Goal: Task Accomplishment & Management: Use online tool/utility

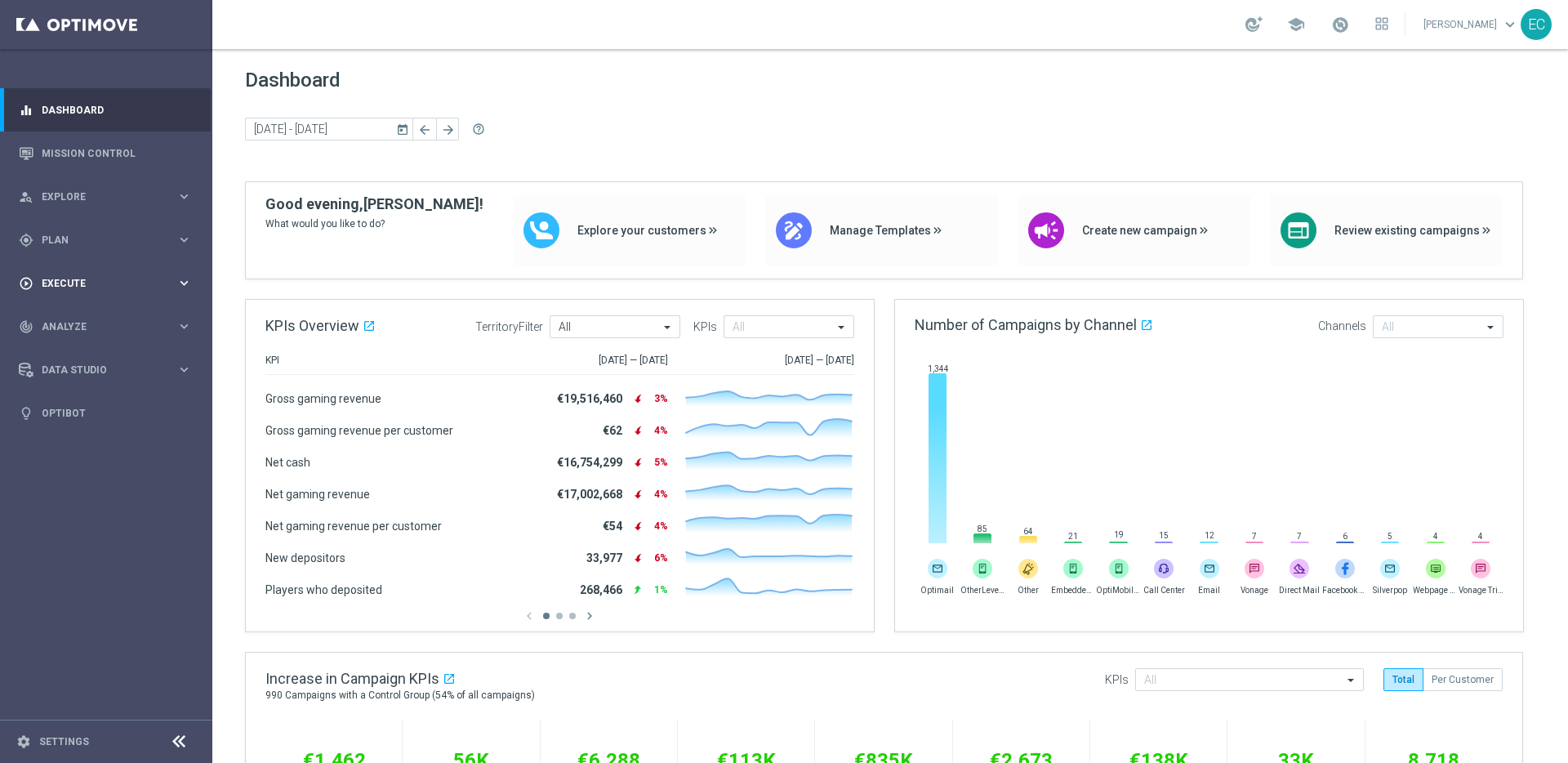
click at [106, 263] on div "play_circle_outline Execute keyboard_arrow_right" at bounding box center [105, 283] width 210 height 44
click at [119, 231] on div "gps_fixed Plan keyboard_arrow_right" at bounding box center [105, 240] width 210 height 44
click at [87, 368] on link "Streams" at bounding box center [106, 371] width 127 height 13
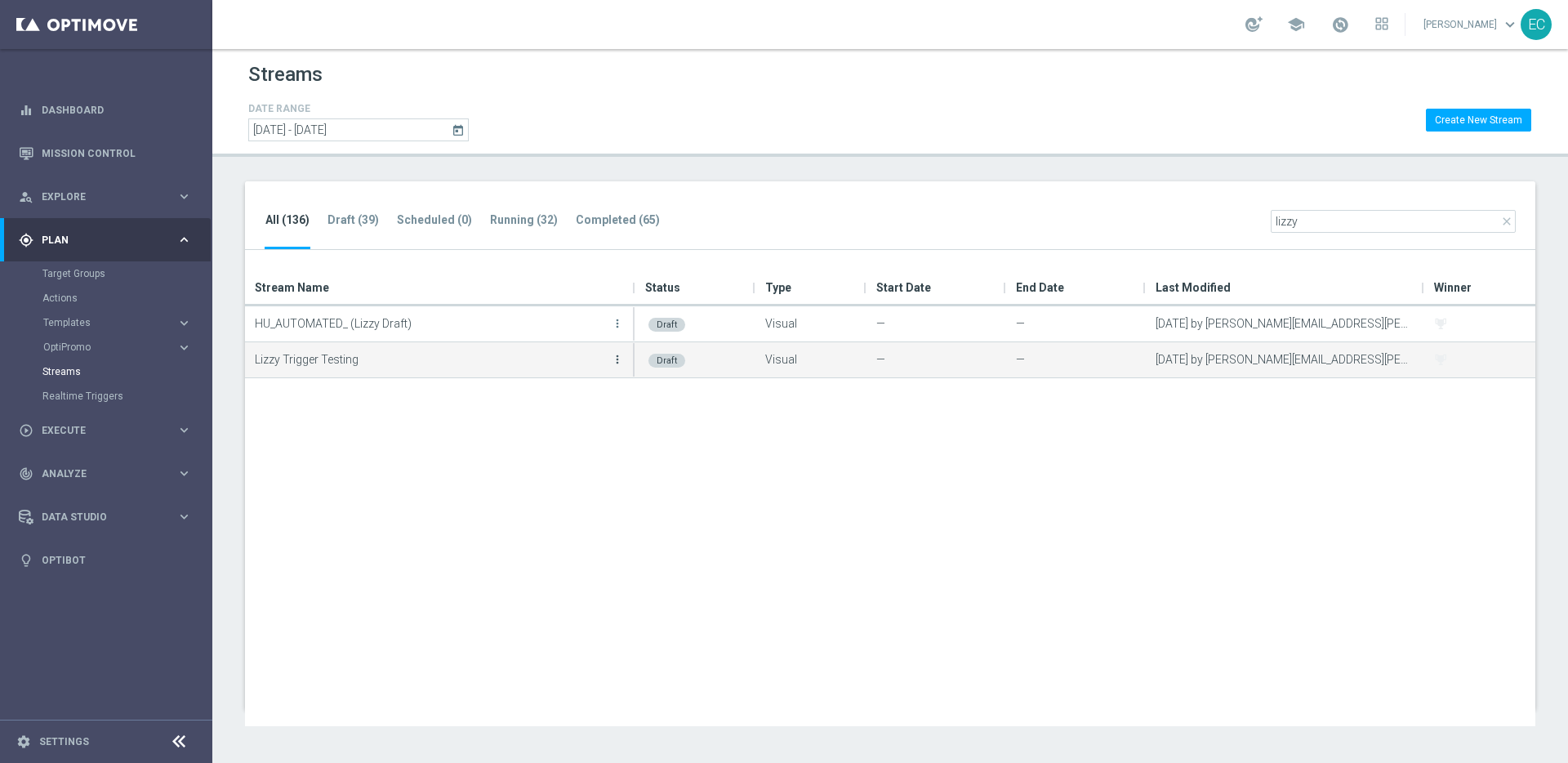
type input "lizzy"
click at [620, 361] on icon "more_vert" at bounding box center [618, 360] width 13 height 13
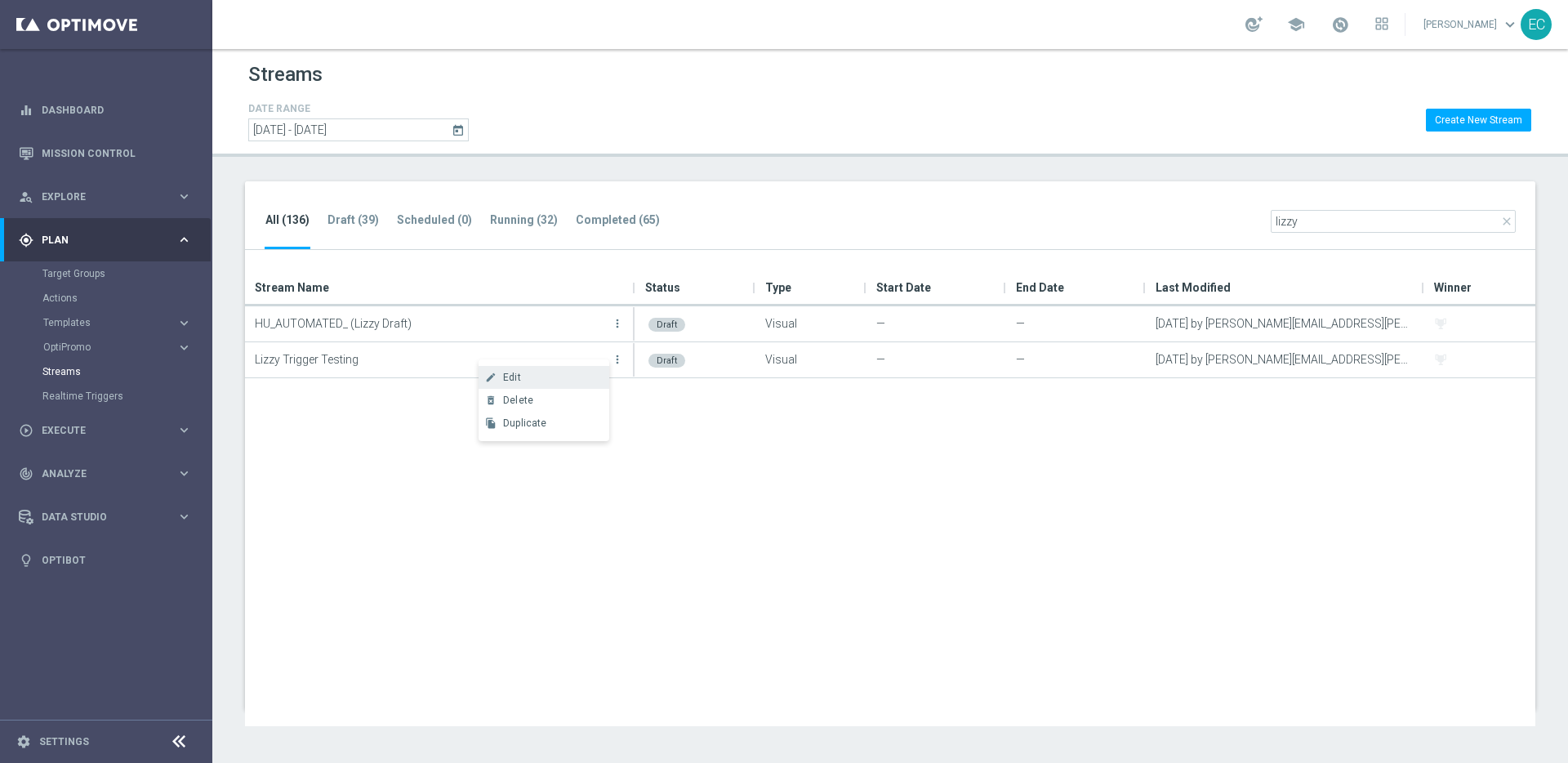
click at [559, 376] on div "Edit" at bounding box center [553, 377] width 99 height 12
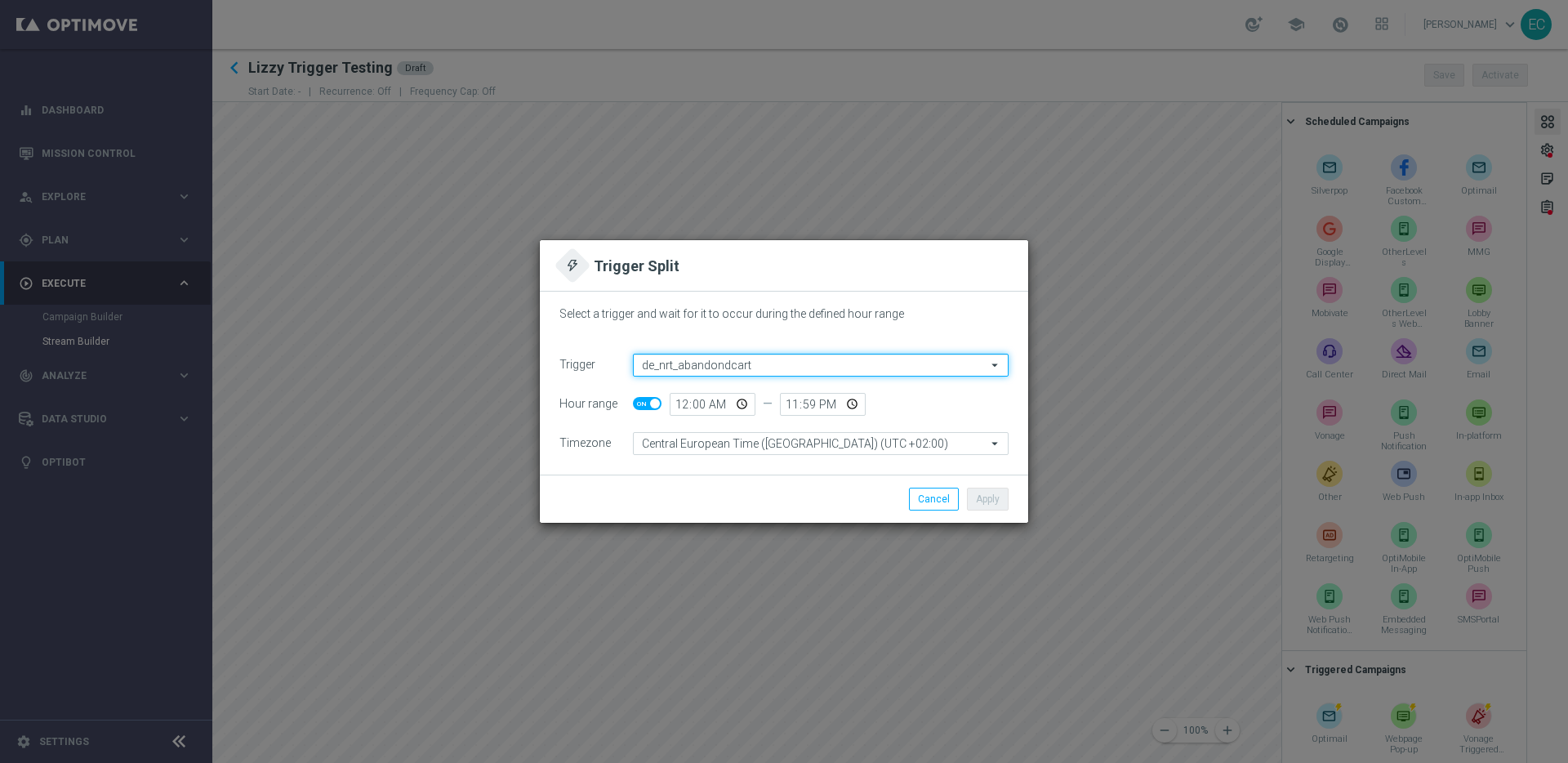
click at [743, 360] on input "de_nrt_abandondcart" at bounding box center [821, 365] width 376 height 23
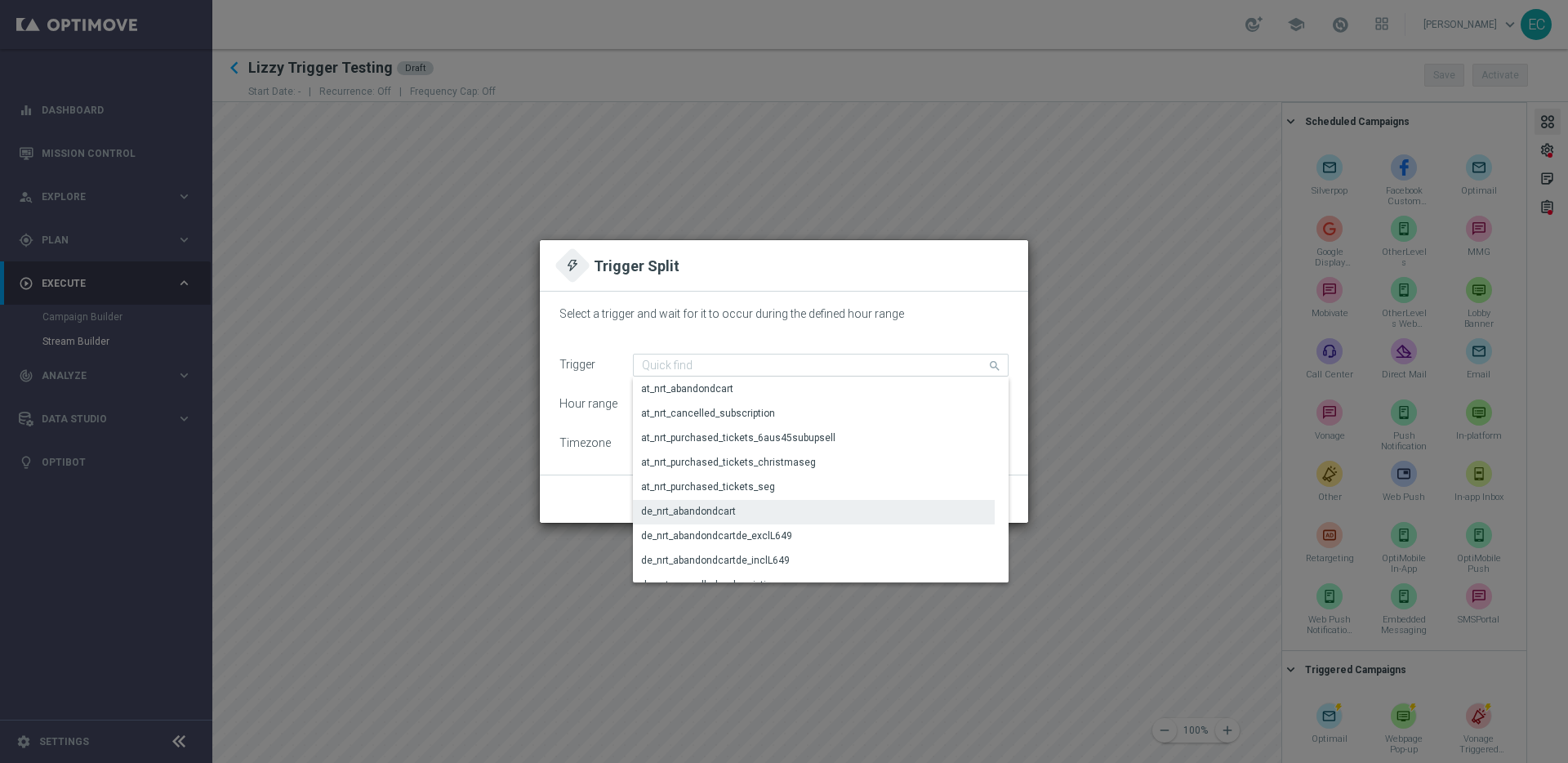
click at [818, 304] on div "Select a trigger and wait for it to occur during the defined hour range Trigger…" at bounding box center [784, 383] width 488 height 183
type input "de_nrt_abandondcart"
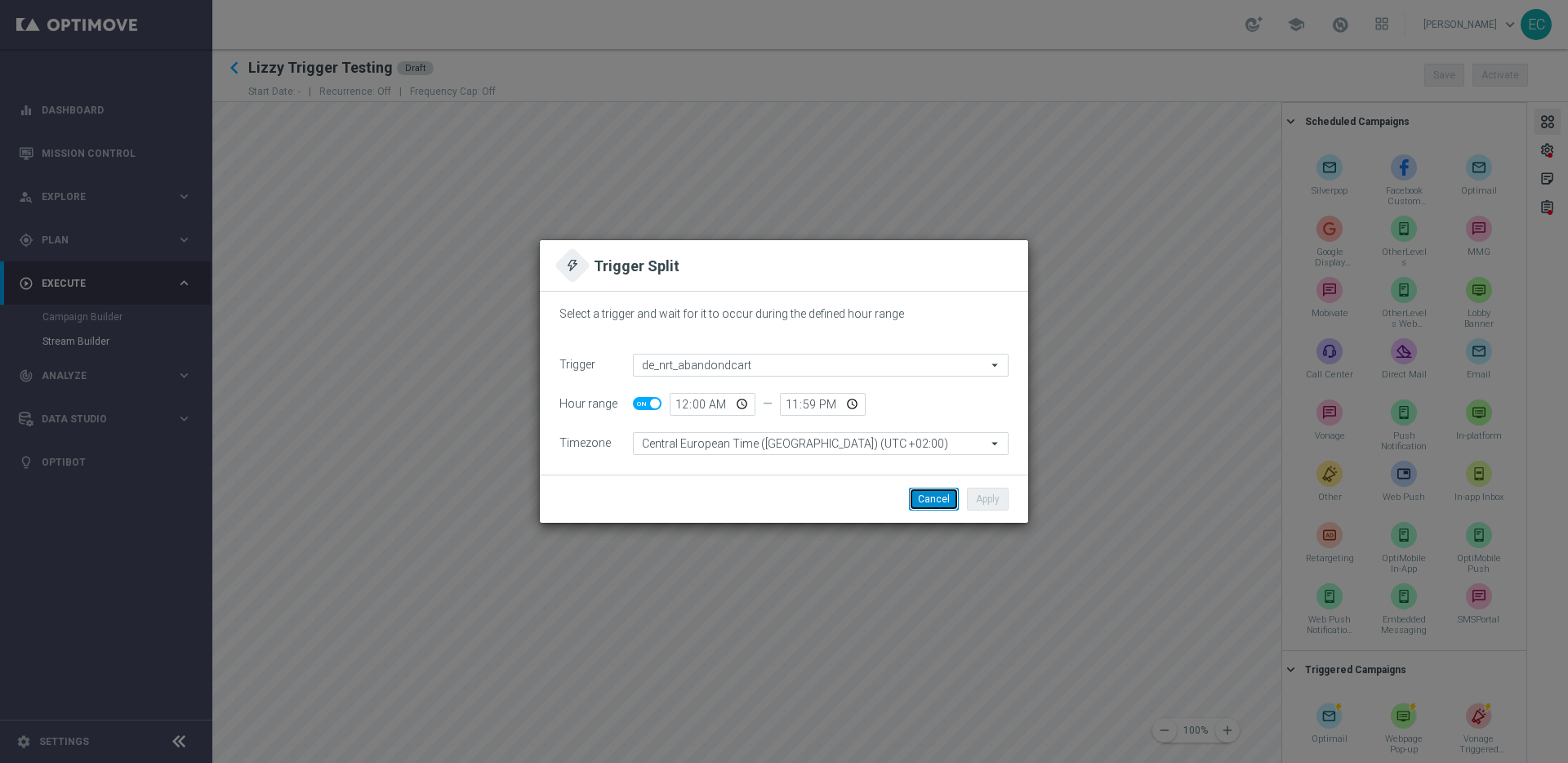
click at [937, 499] on button "Cancel" at bounding box center [933, 498] width 49 height 23
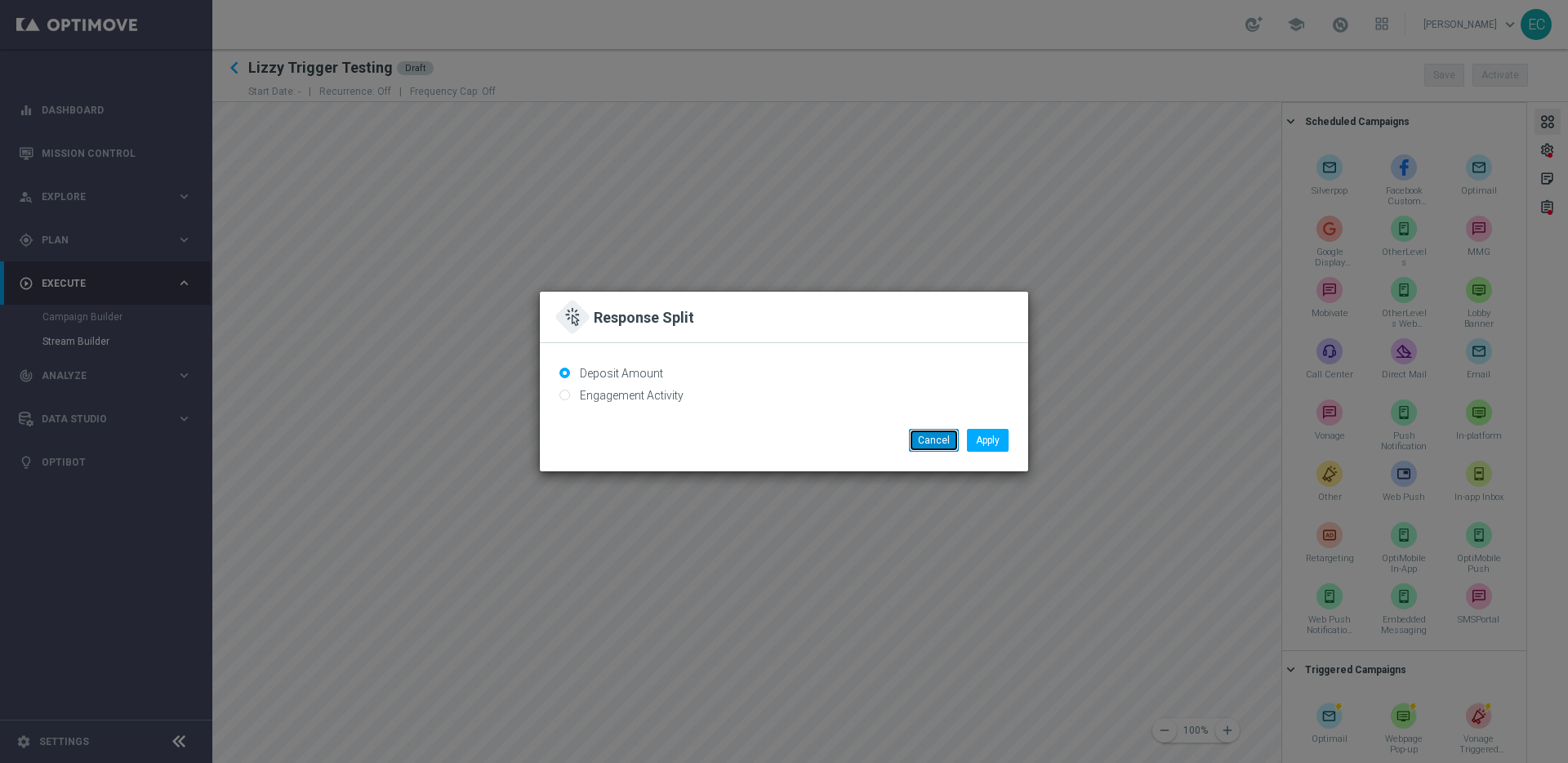
click at [936, 441] on button "Cancel" at bounding box center [933, 439] width 49 height 23
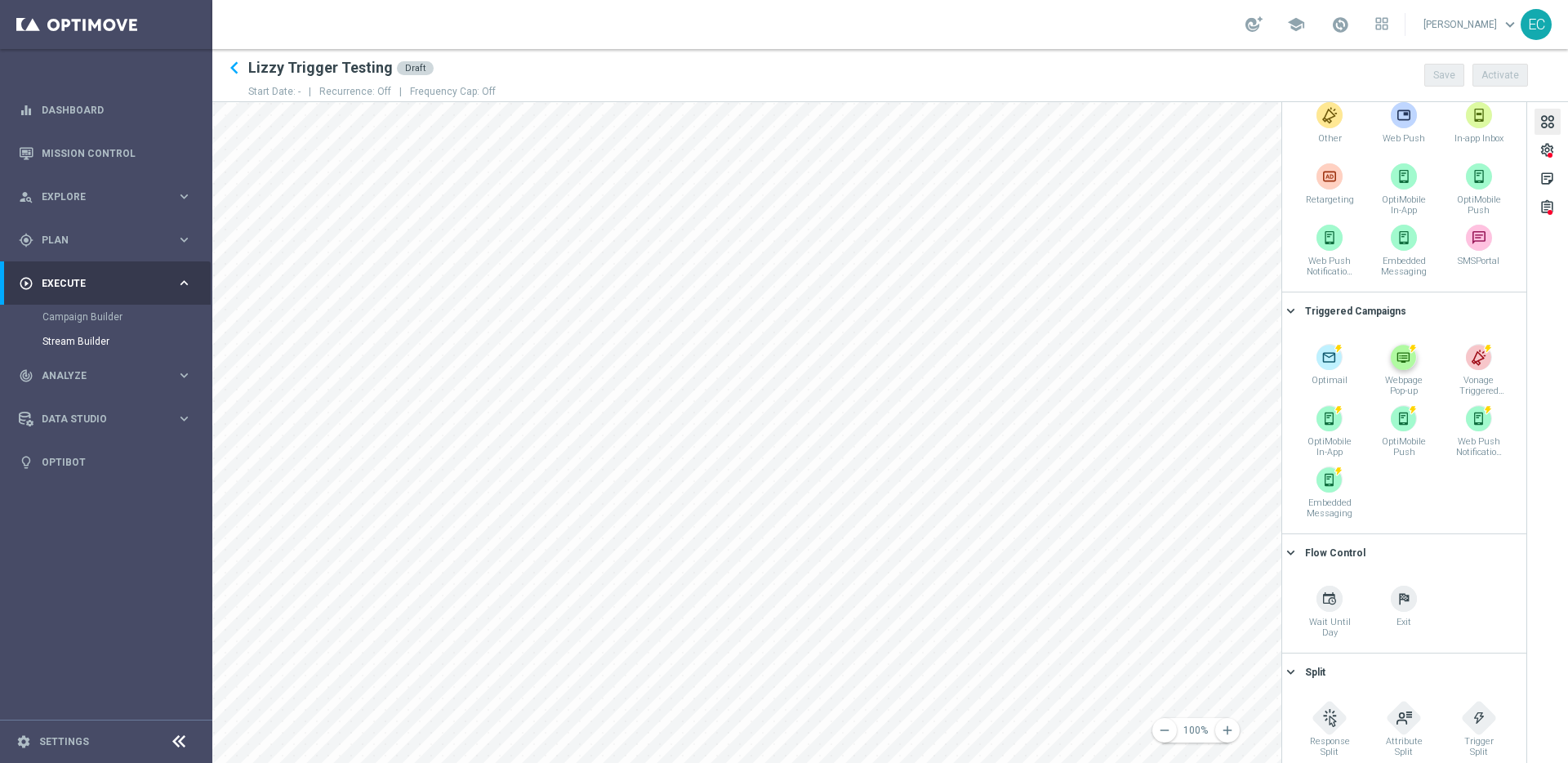
scroll to position [367, 0]
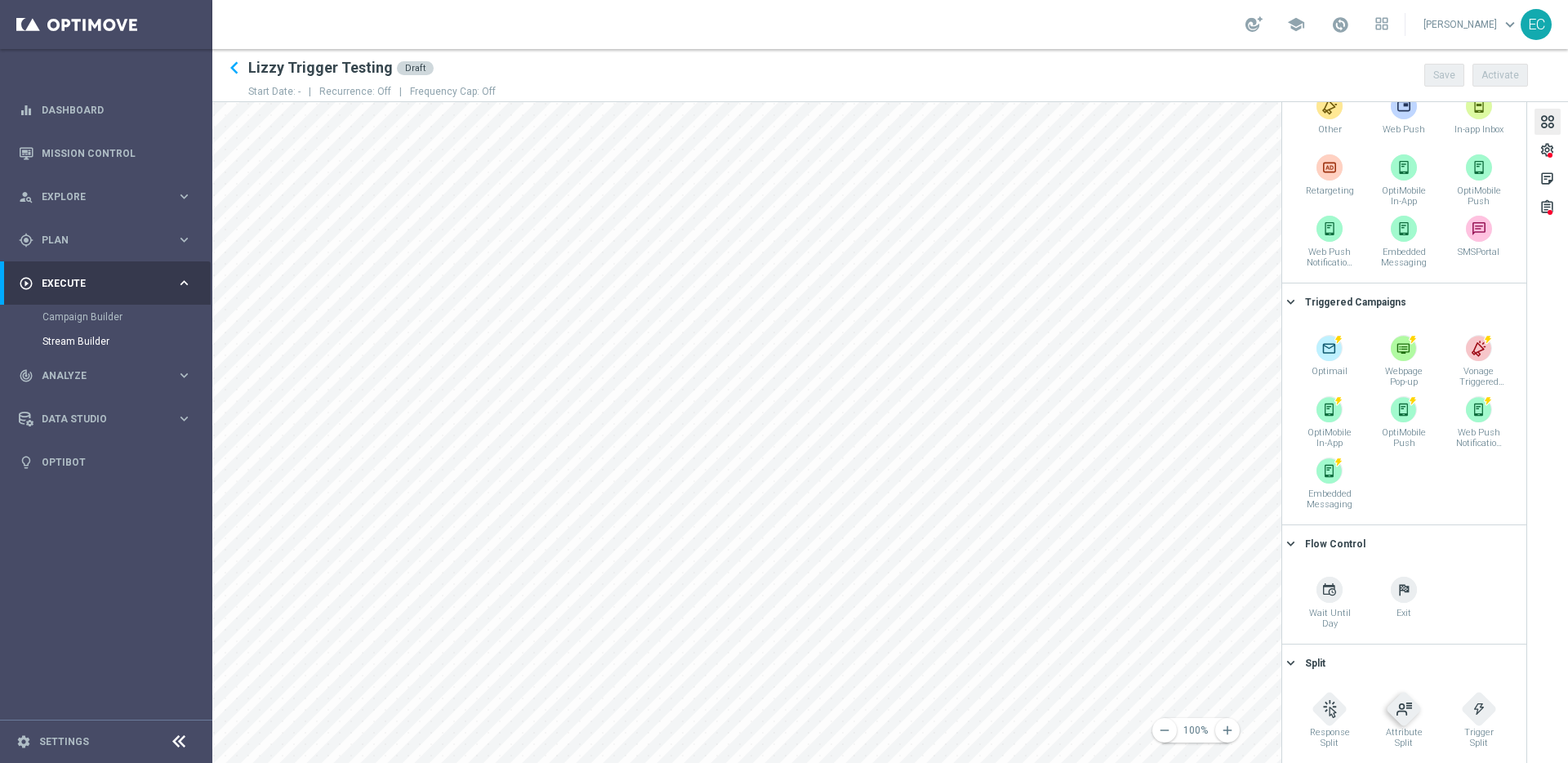
click at [1409, 717] on div at bounding box center [1404, 708] width 26 height 26
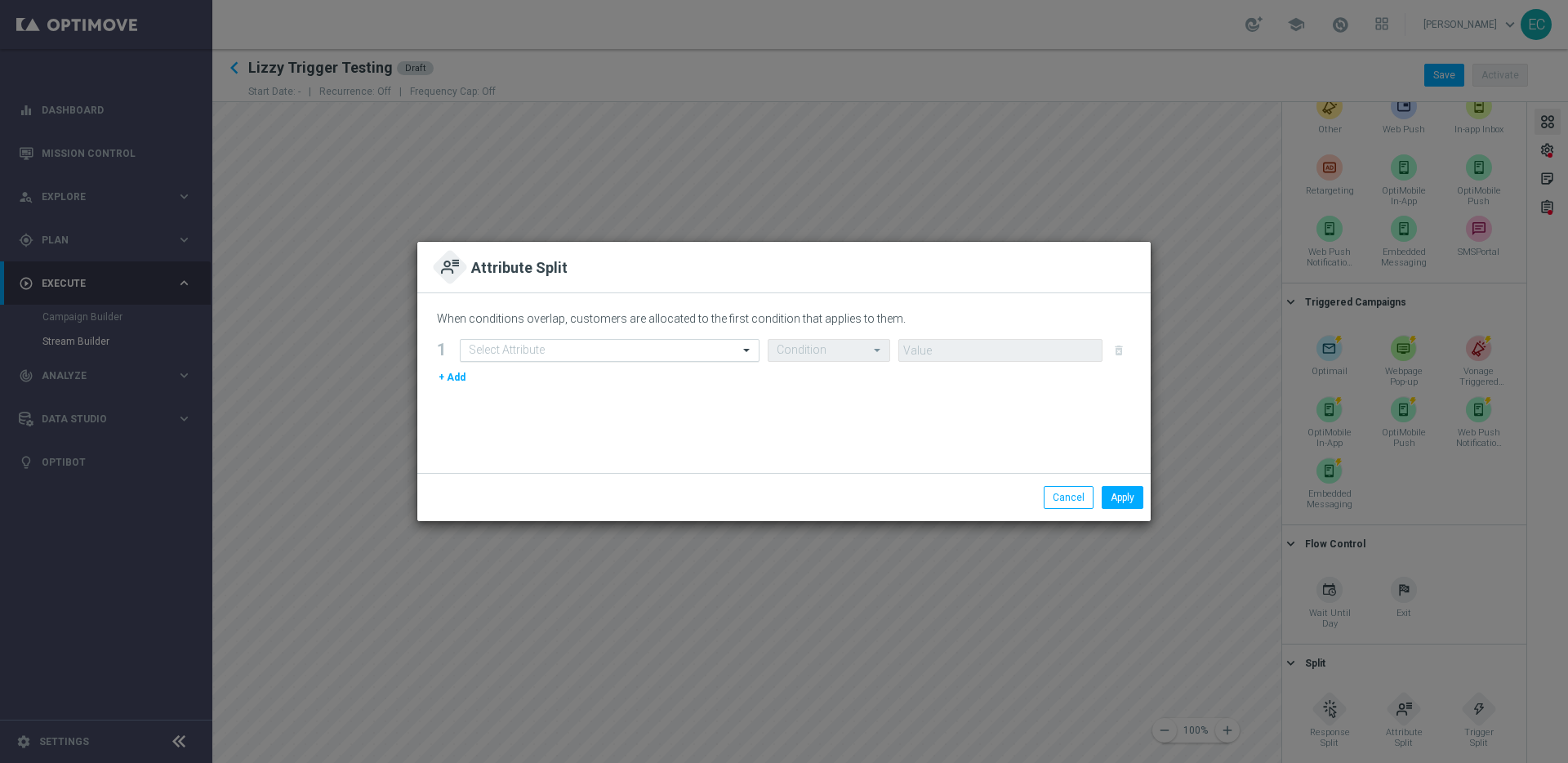
click at [672, 345] on input "text" at bounding box center [593, 350] width 249 height 14
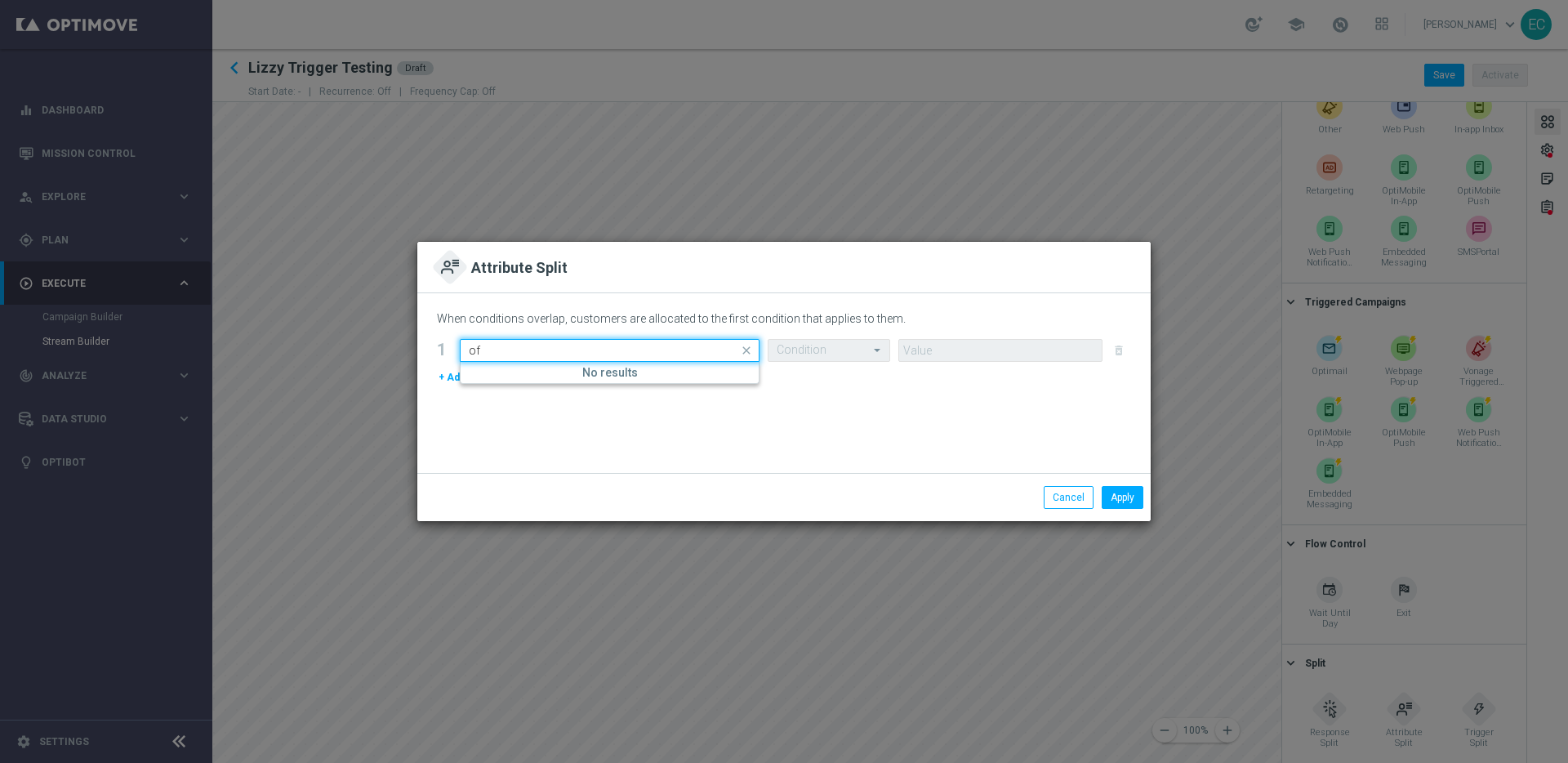
type input "o"
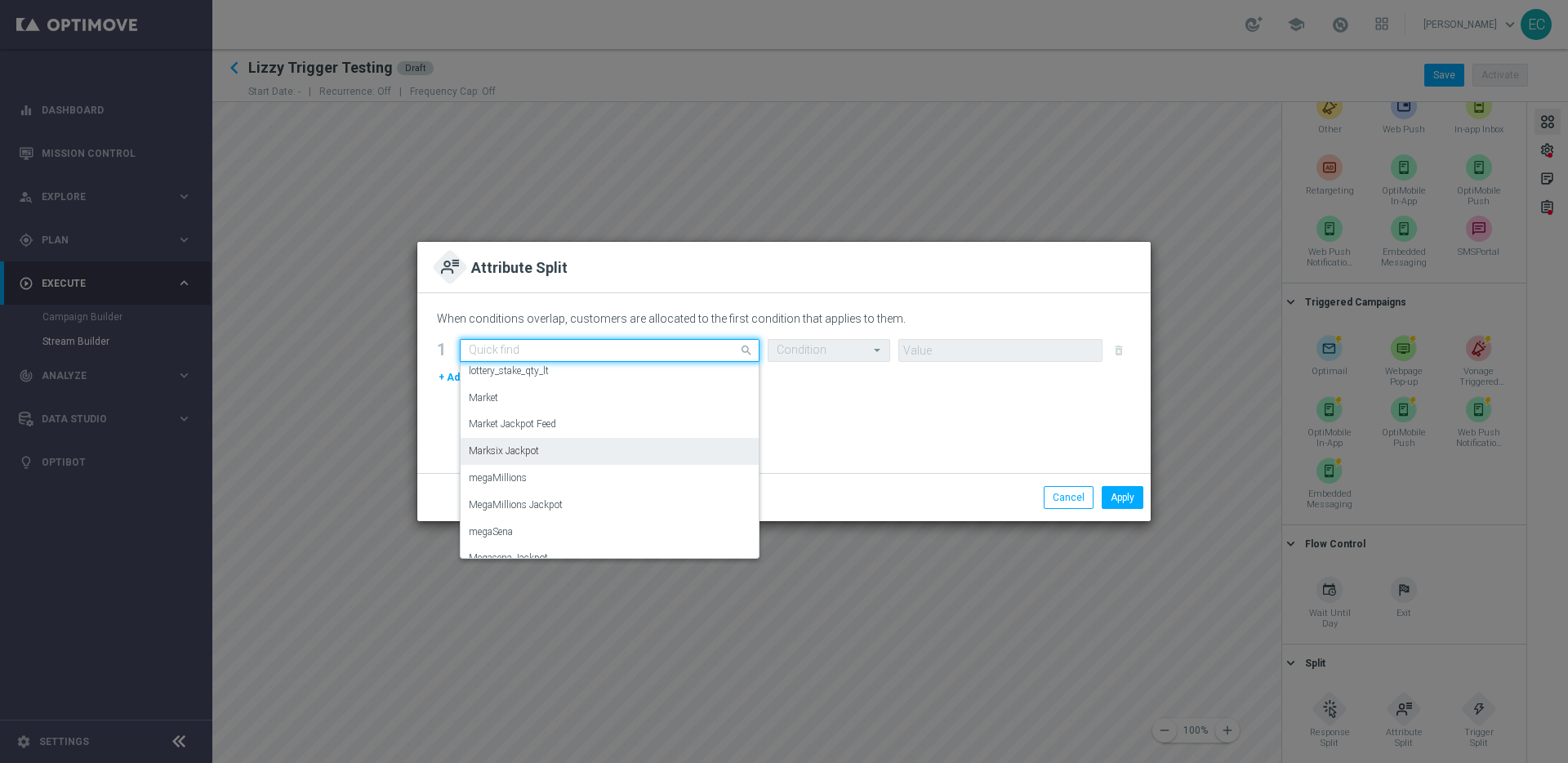
scroll to position [5957, 0]
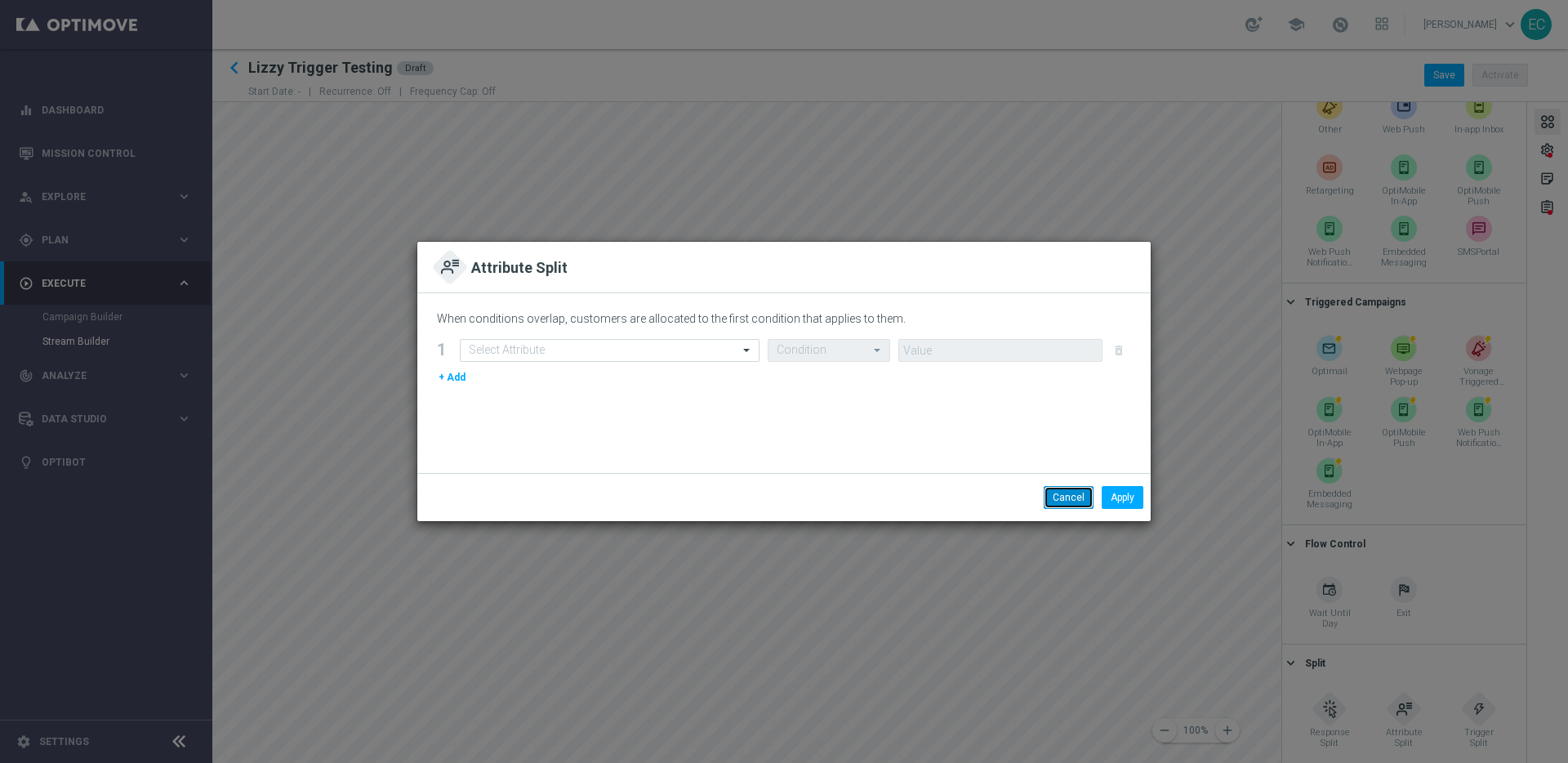
click at [1083, 498] on button "Cancel" at bounding box center [1068, 497] width 49 height 23
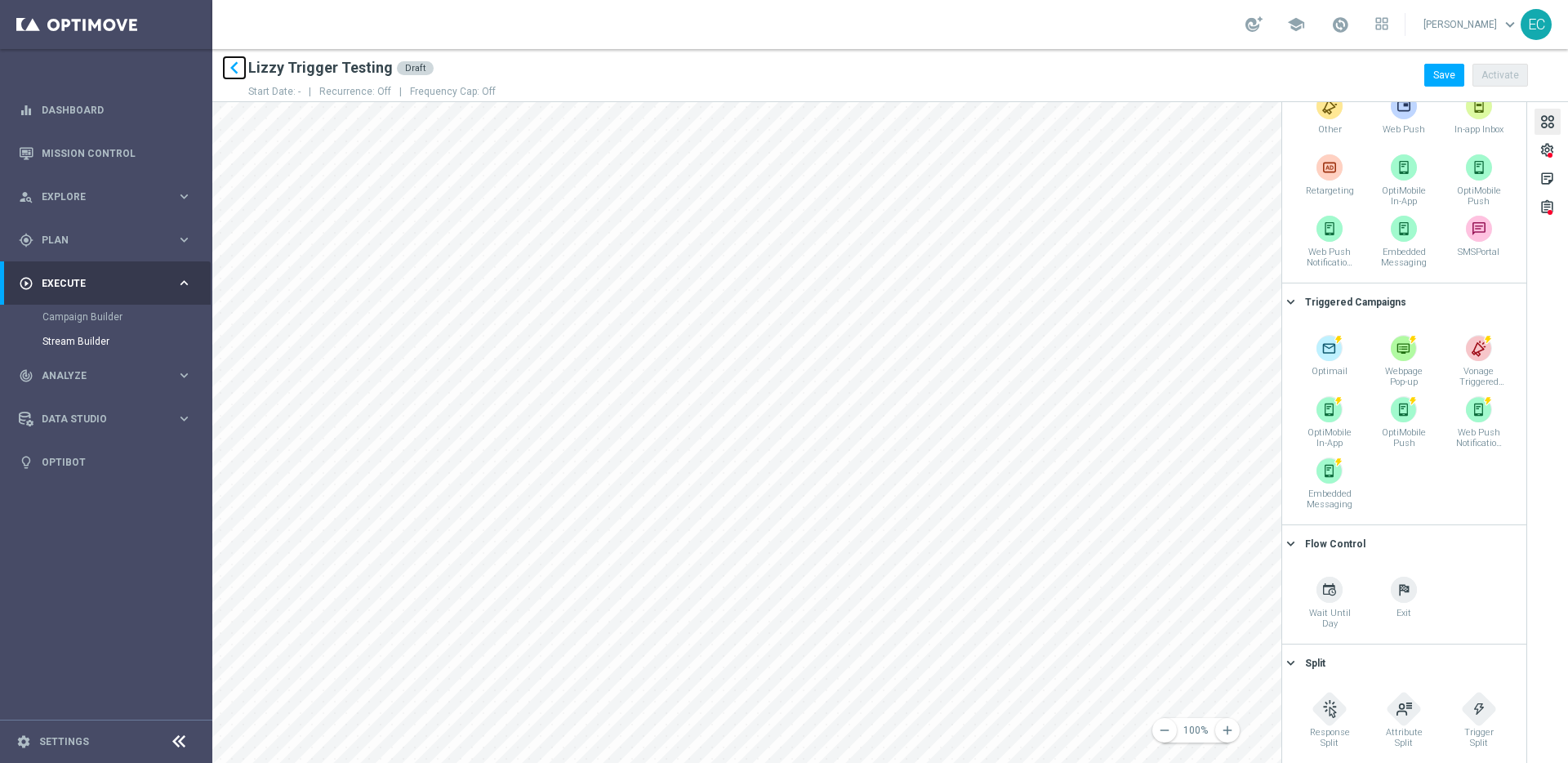
click at [234, 71] on icon "keyboard_arrow_left" at bounding box center [234, 67] width 24 height 24
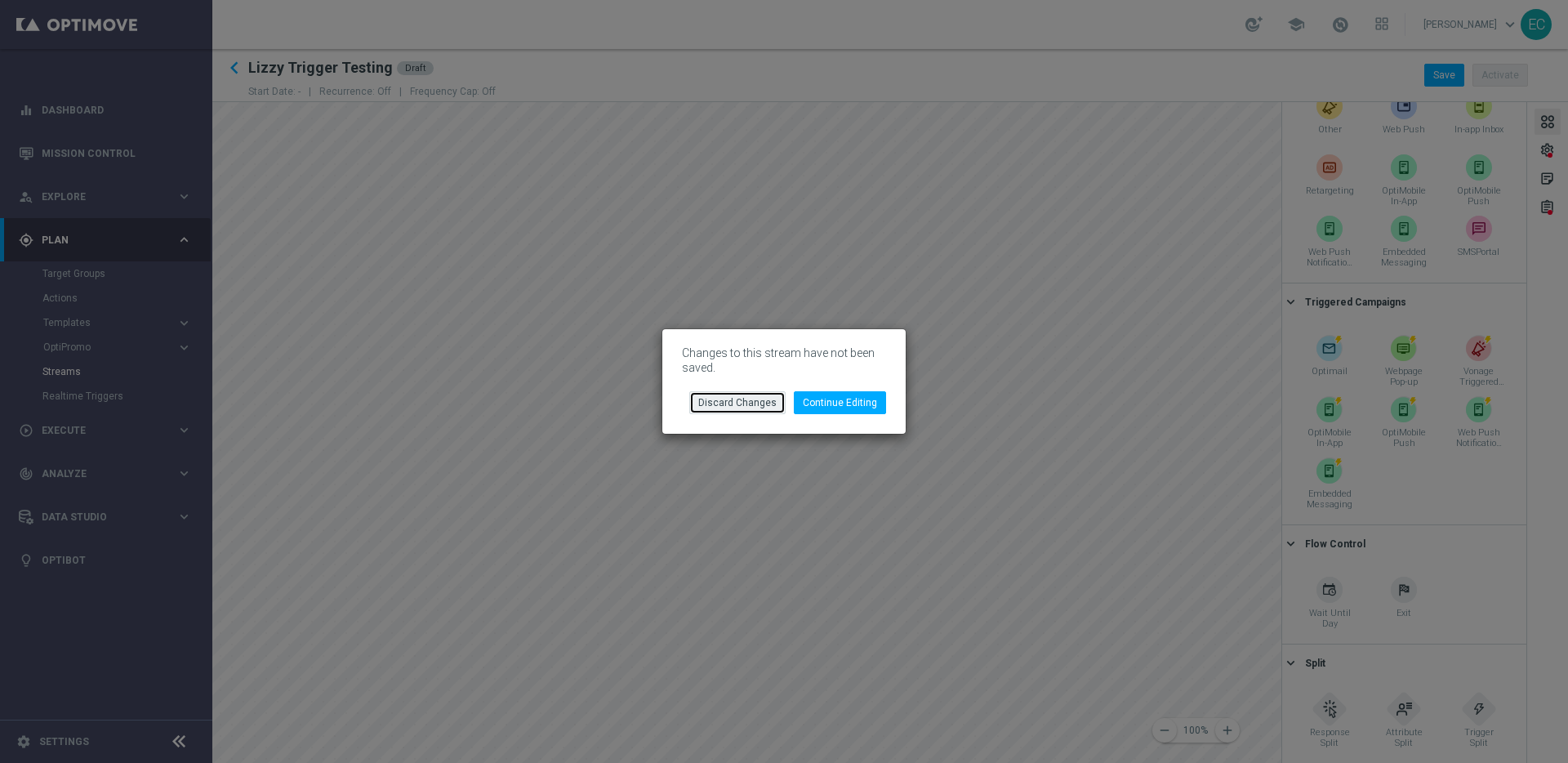
click at [740, 407] on button "Discard Changes" at bounding box center [737, 402] width 96 height 23
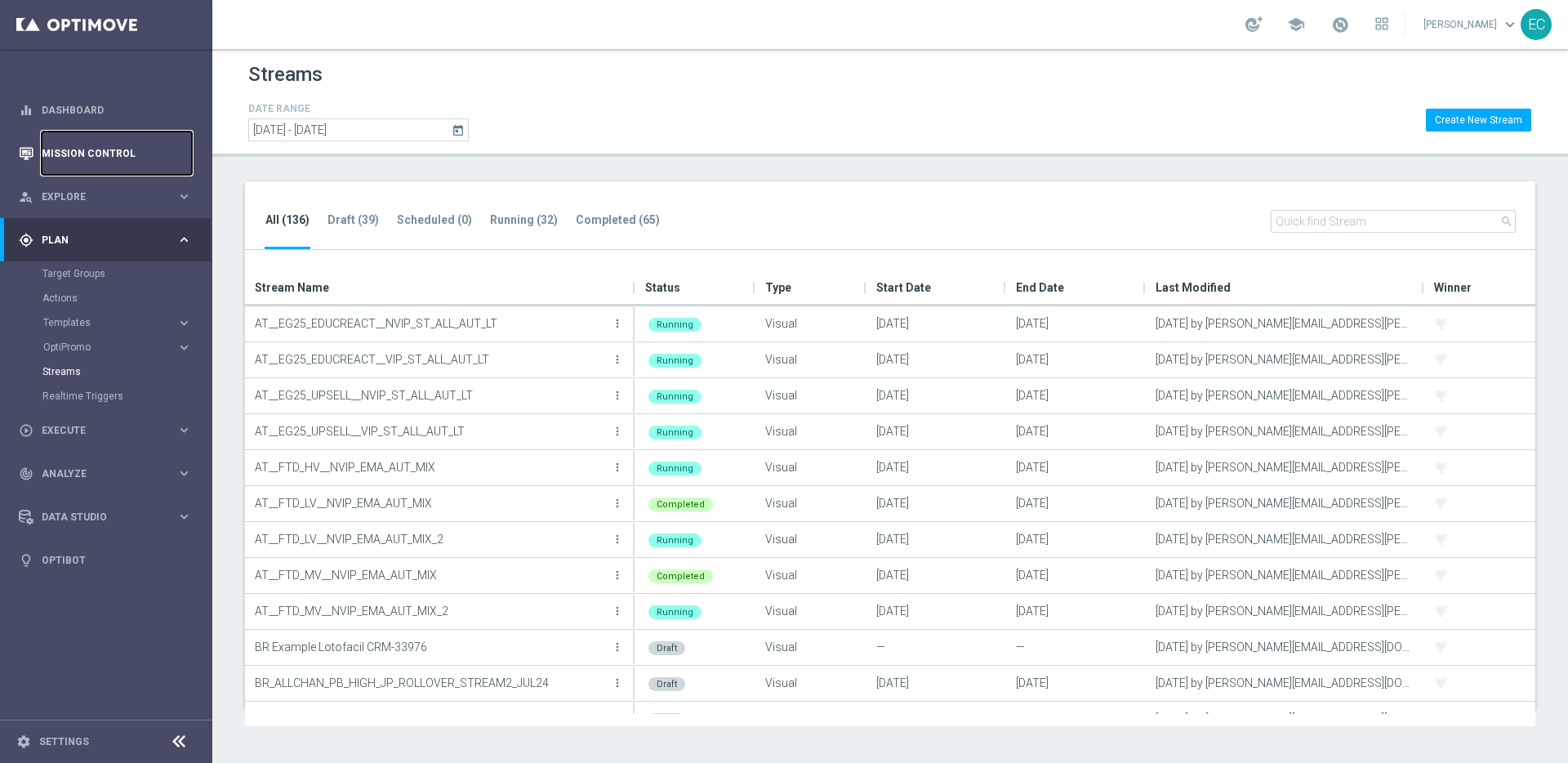
click at [129, 153] on link "Mission Control" at bounding box center [117, 153] width 150 height 44
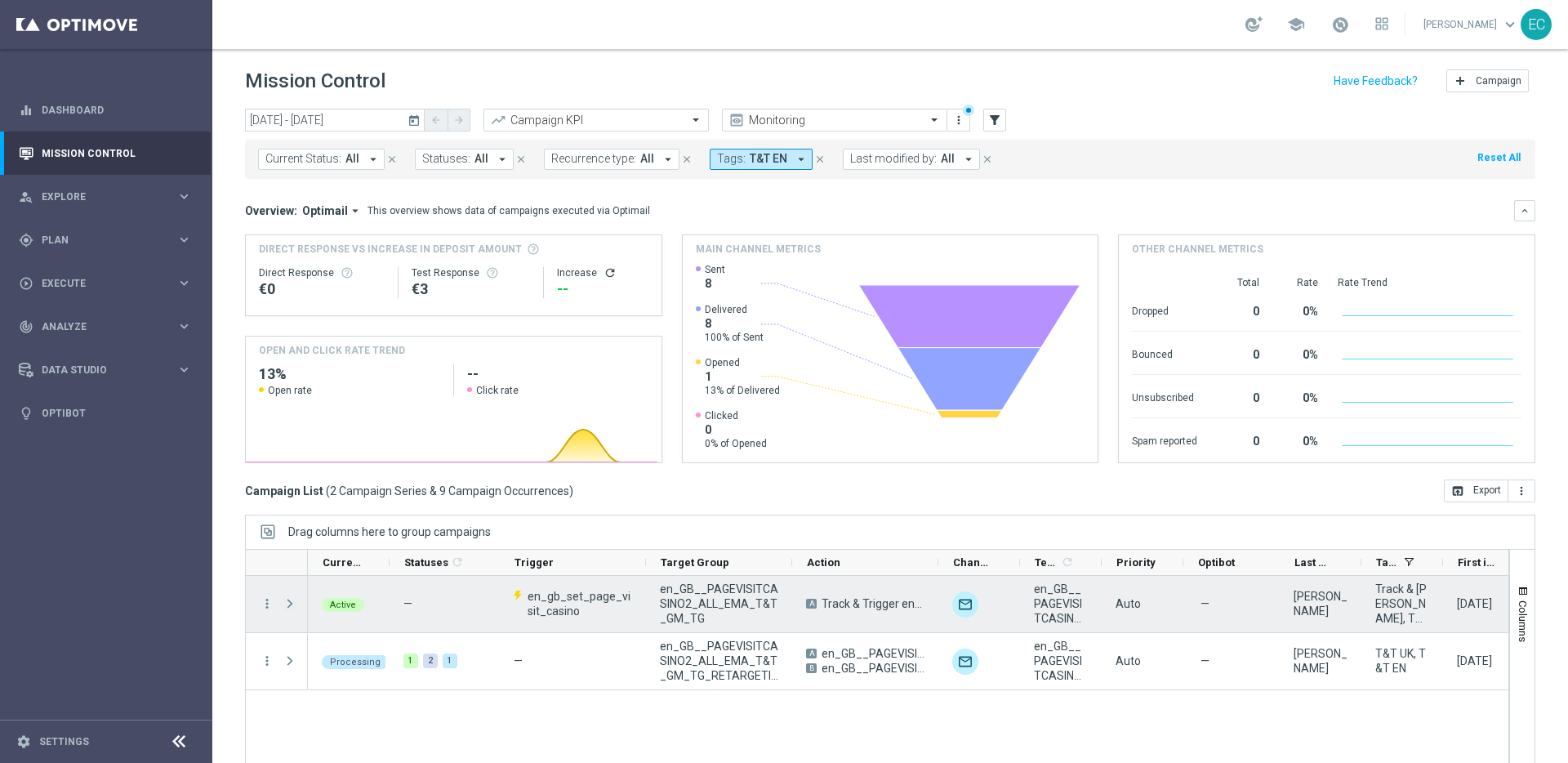
click at [284, 608] on span "Press SPACE to select this row." at bounding box center [290, 604] width 15 height 13
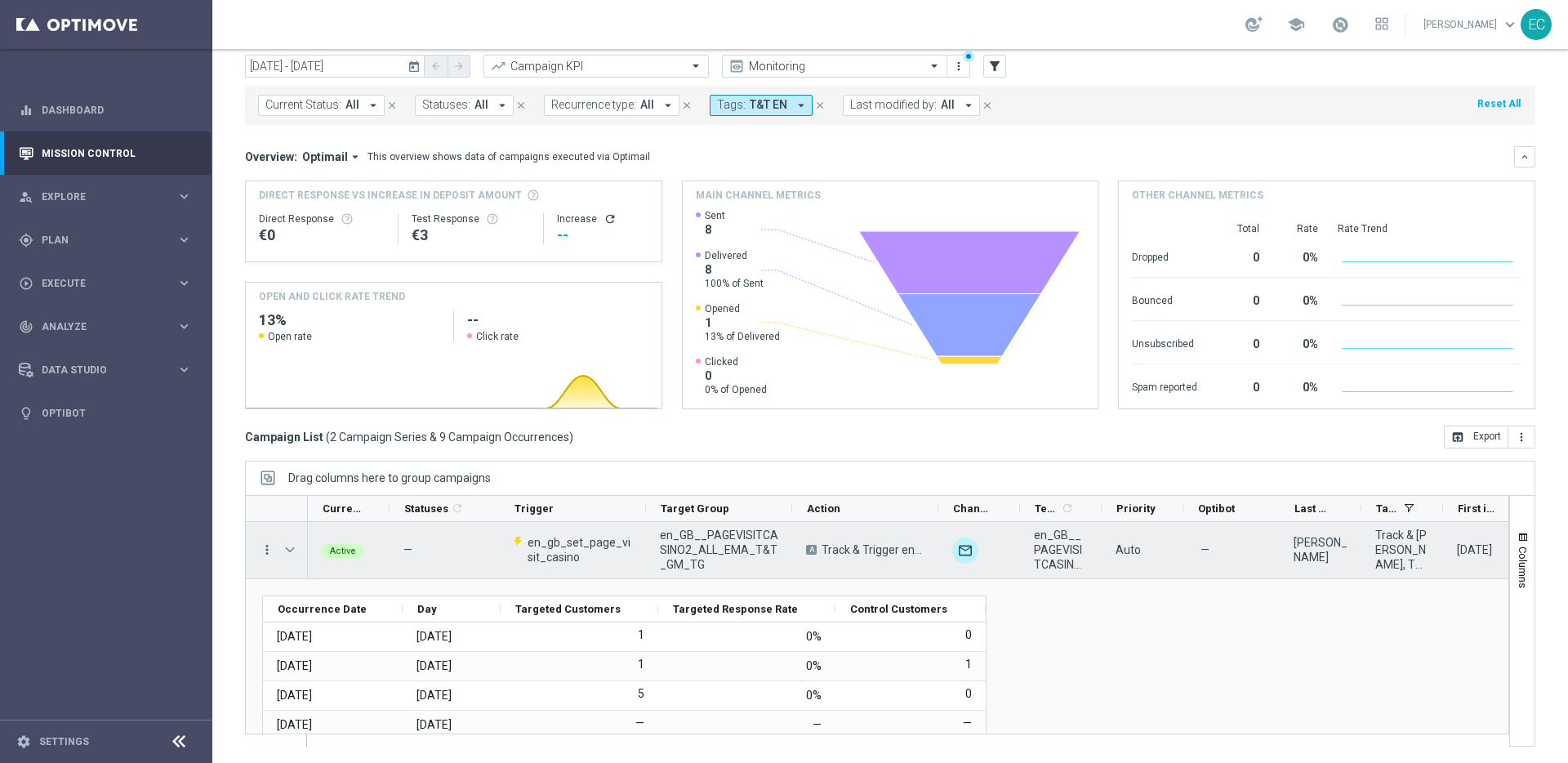
click at [264, 543] on icon "more_vert" at bounding box center [267, 550] width 15 height 15
click at [321, 578] on span "Campaign Metrics" at bounding box center [340, 584] width 85 height 12
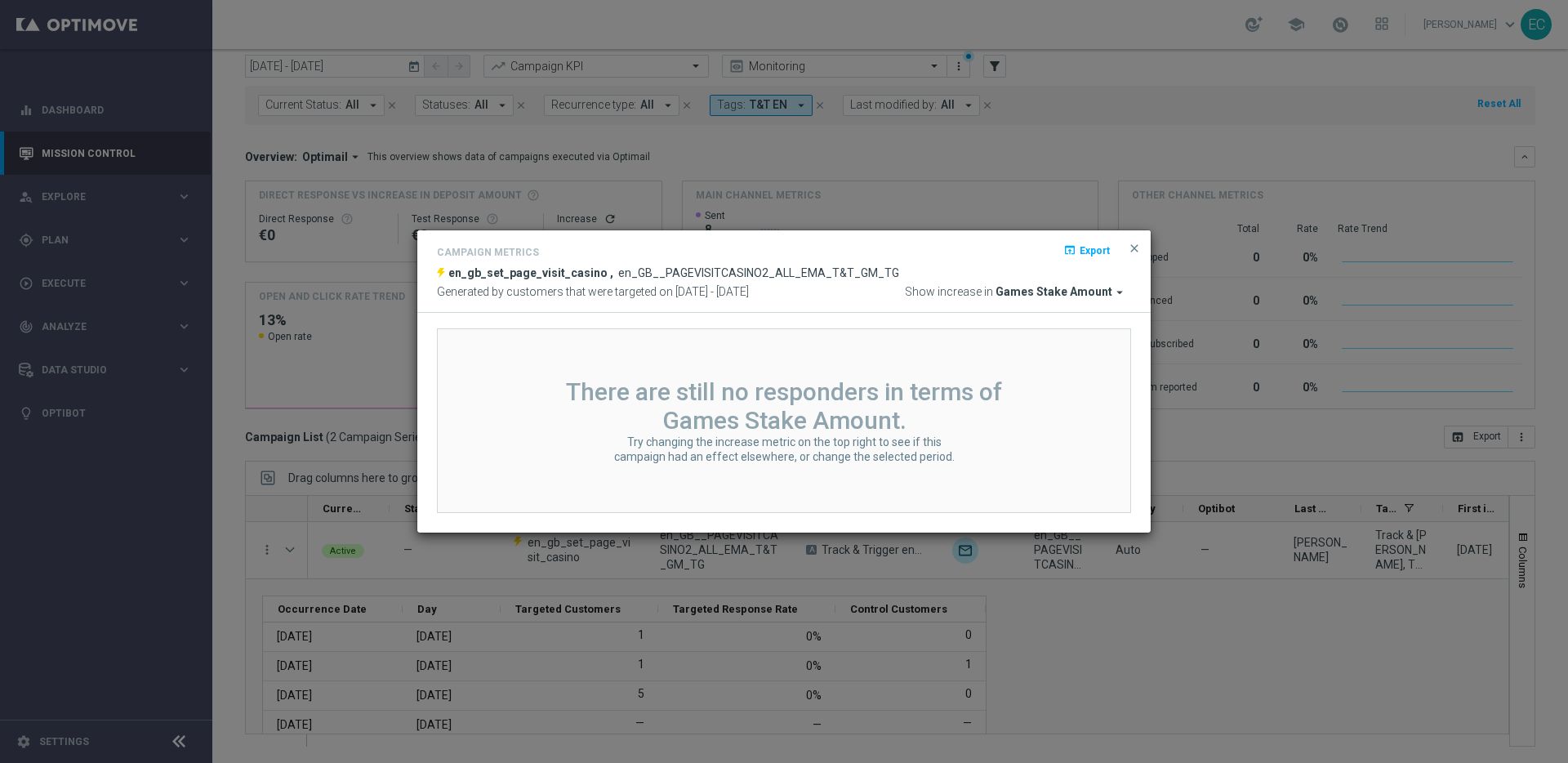
click at [1095, 291] on span "Games Stake Amount" at bounding box center [1053, 293] width 117 height 15
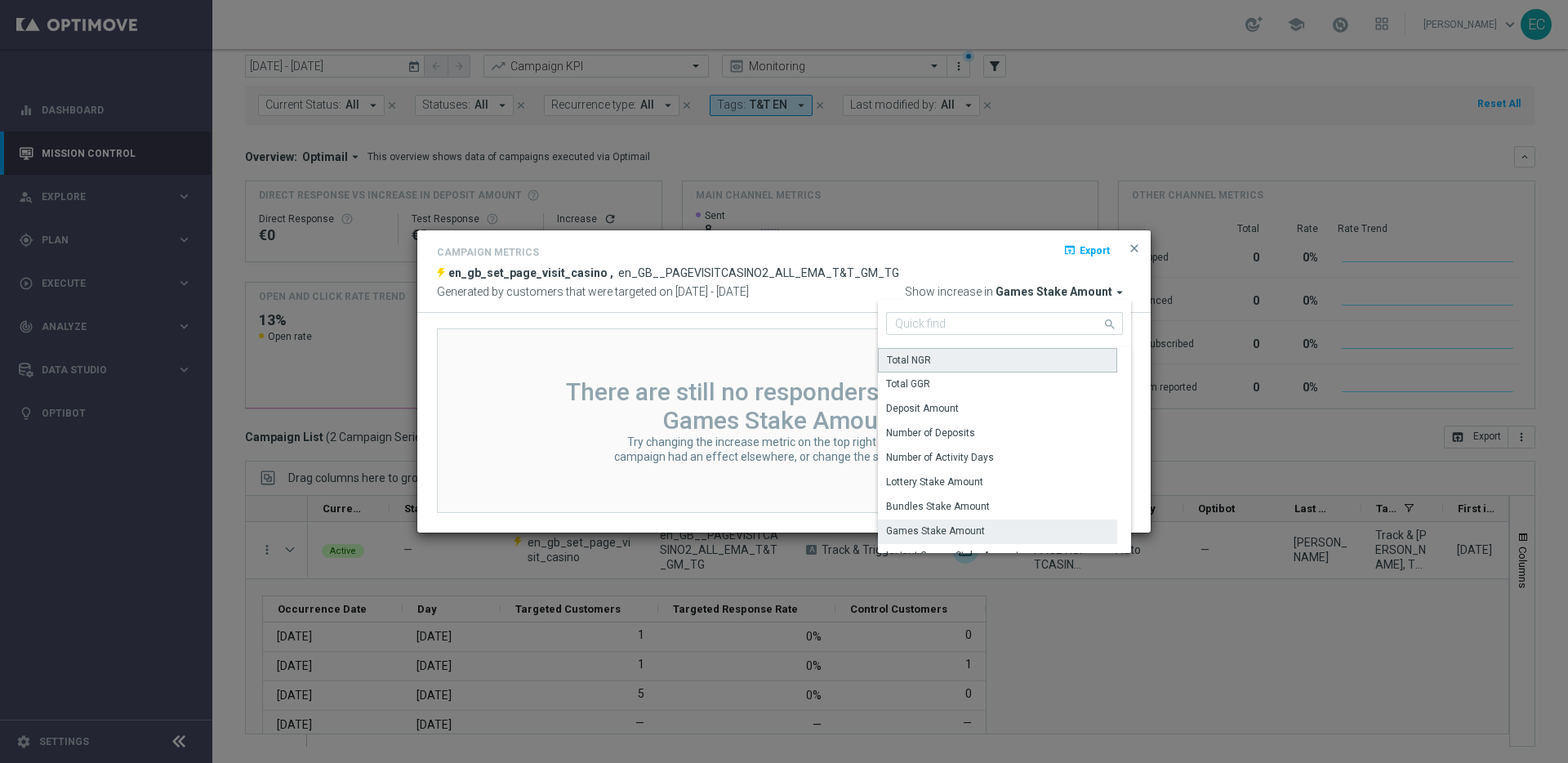
click at [1045, 367] on div "Total NGR" at bounding box center [997, 360] width 239 height 24
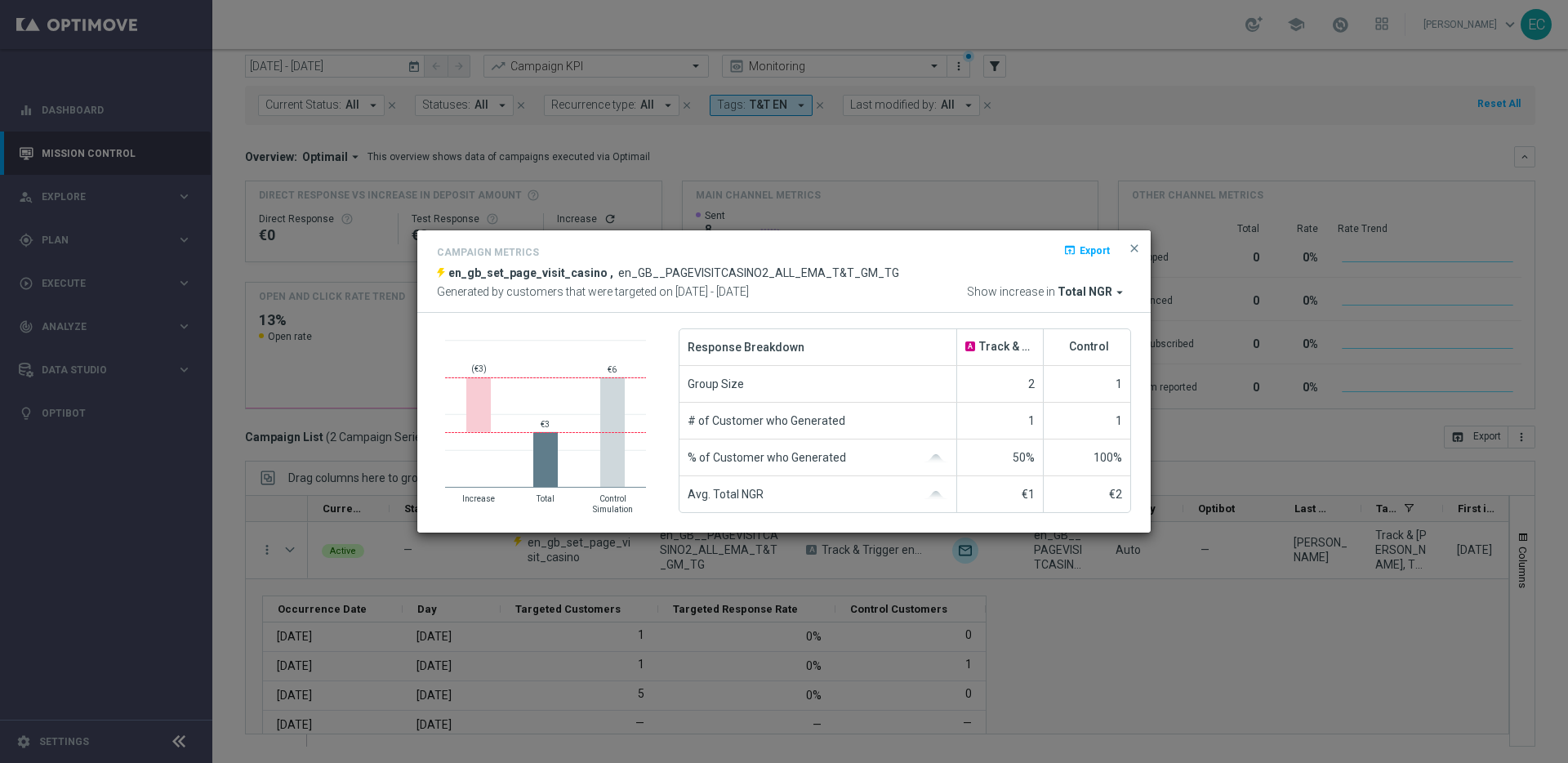
click at [1101, 292] on span "Total NGR" at bounding box center [1084, 293] width 55 height 15
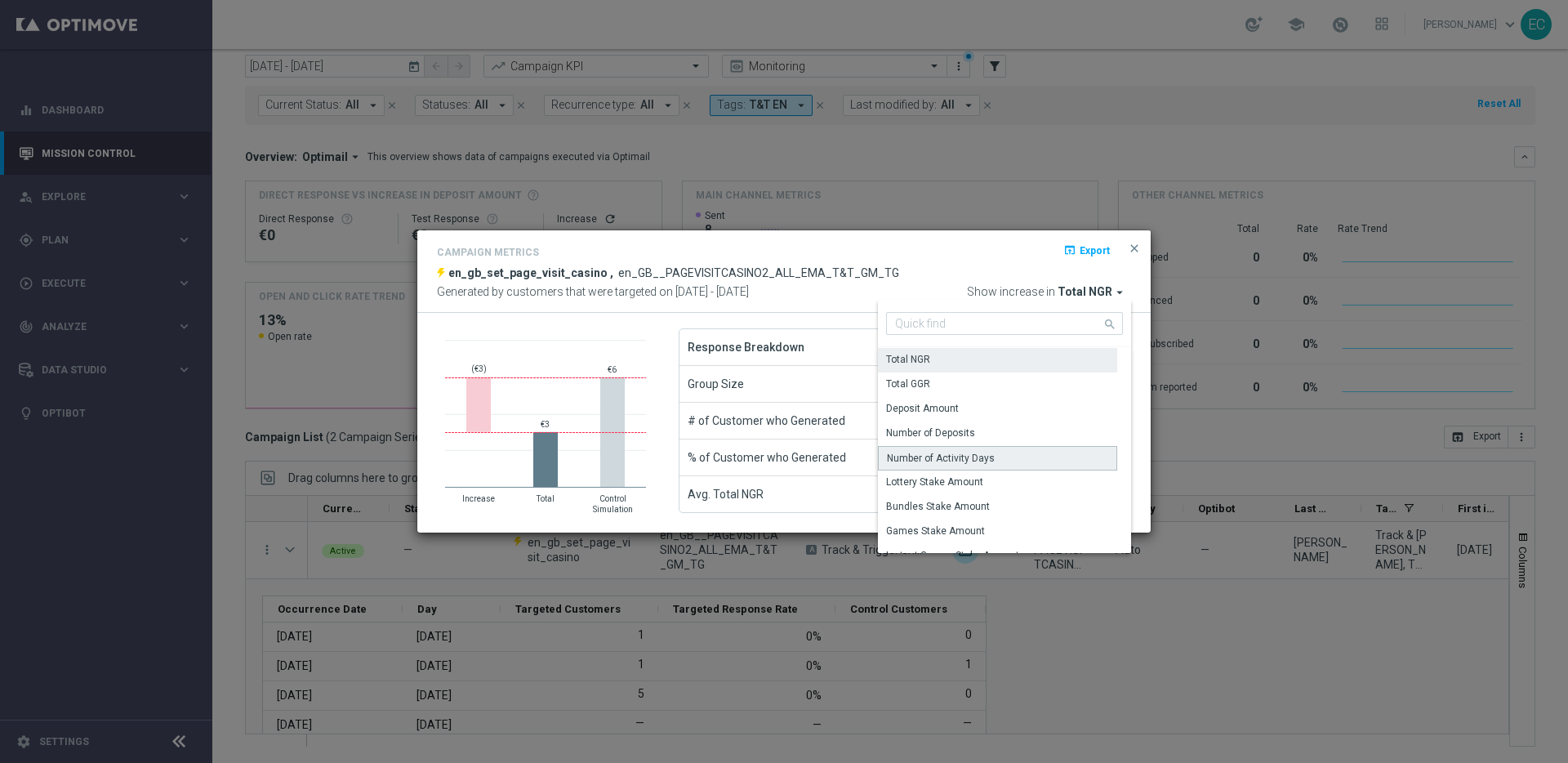
click at [1040, 463] on div "Number of Activity Days" at bounding box center [997, 458] width 239 height 24
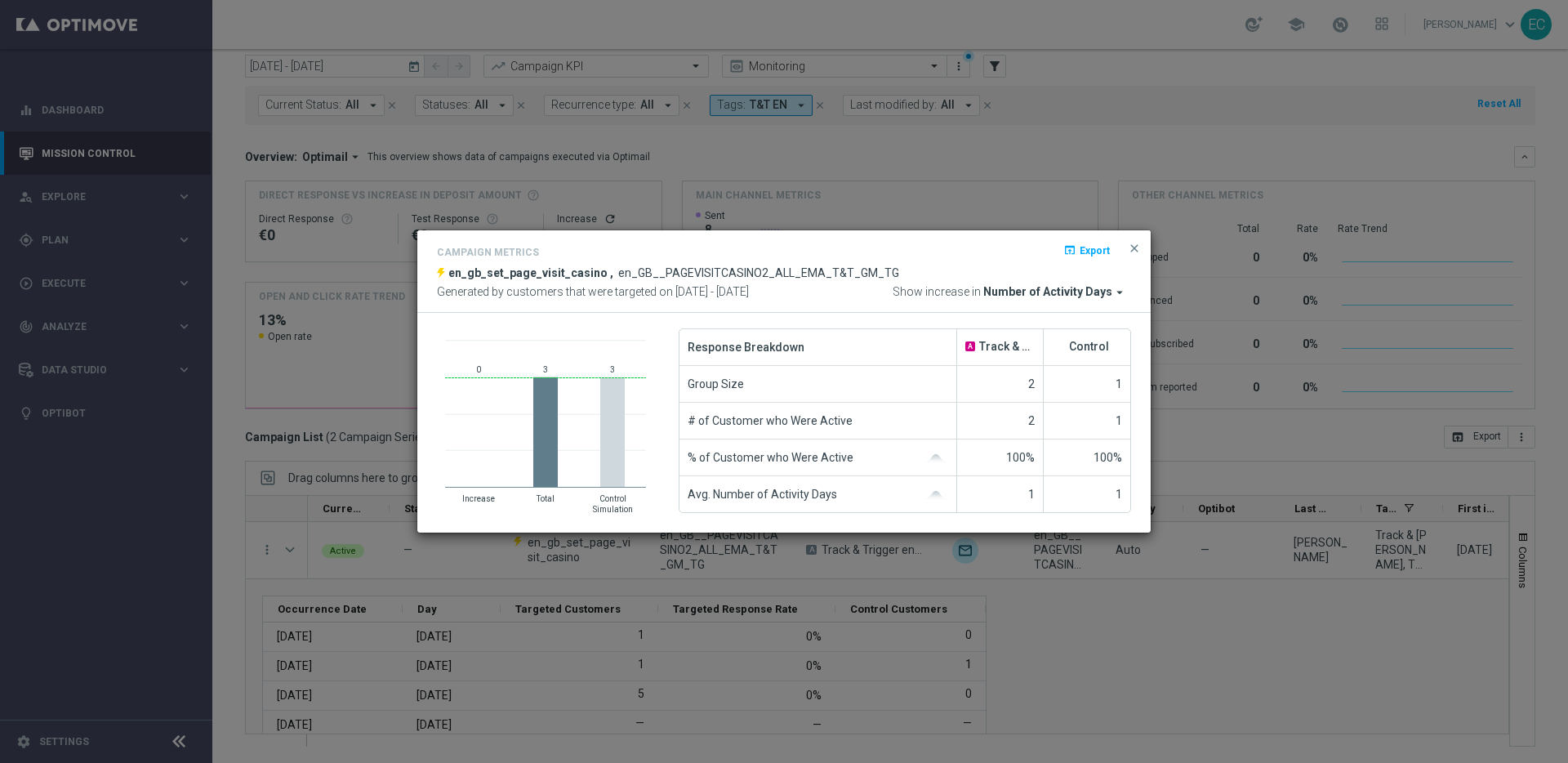
click at [1104, 294] on span "Number of Activity Days" at bounding box center [1048, 293] width 129 height 15
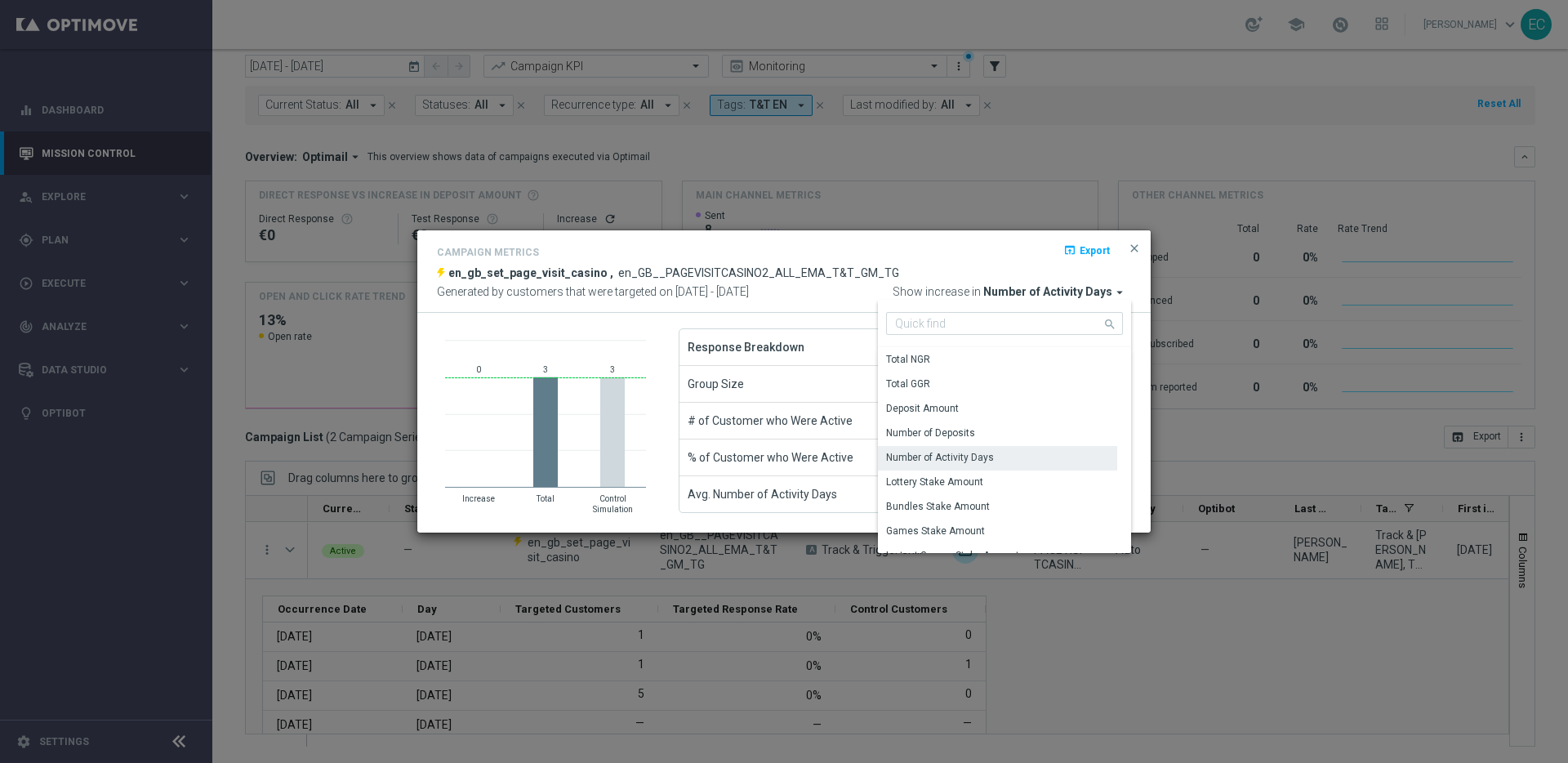
click at [755, 382] on div "Group Size" at bounding box center [818, 383] width 278 height 36
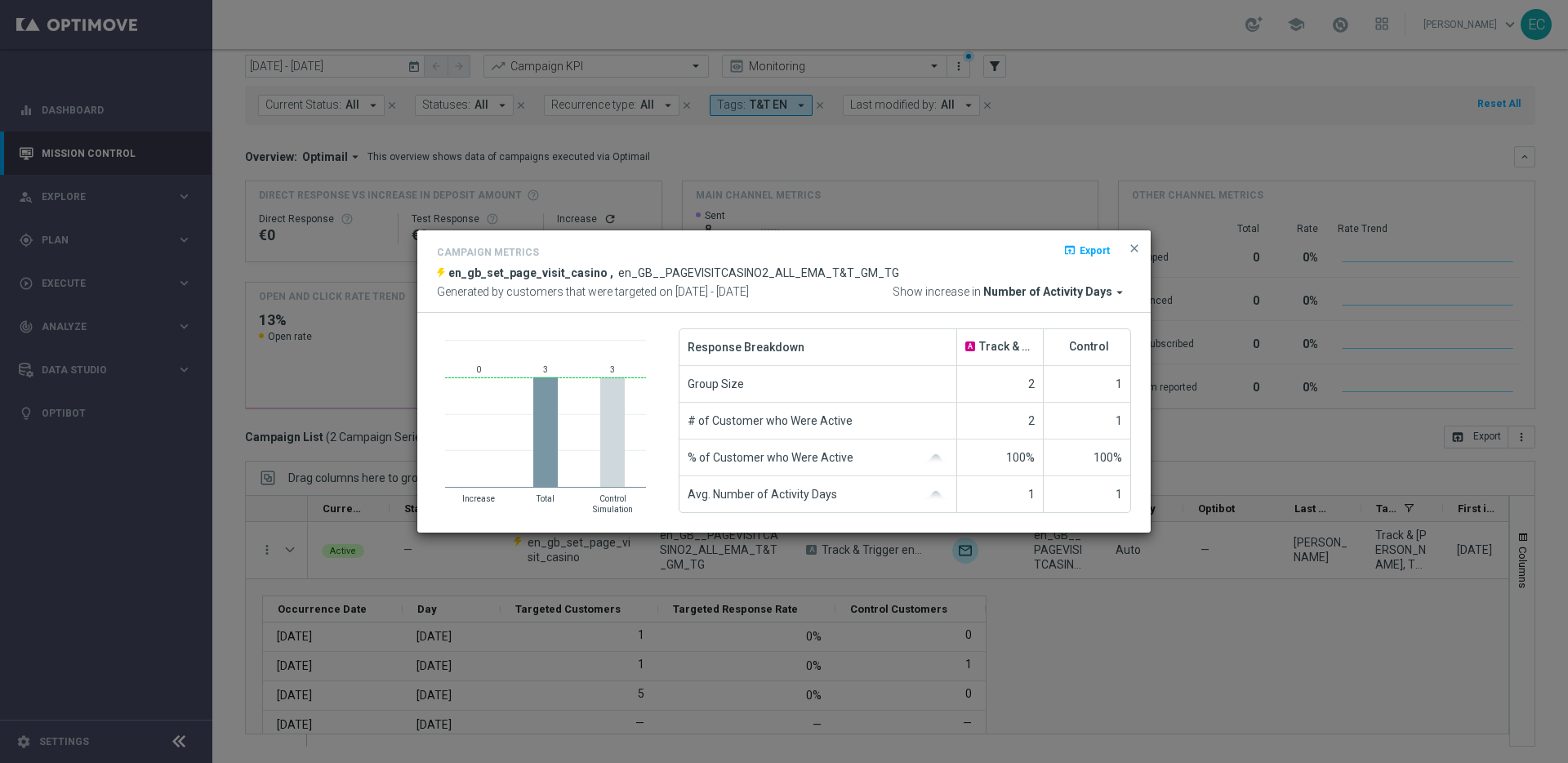
click at [568, 423] on rect at bounding box center [546, 413] width 201 height 146
click at [1062, 296] on span "Number of Activity Days" at bounding box center [1048, 293] width 129 height 15
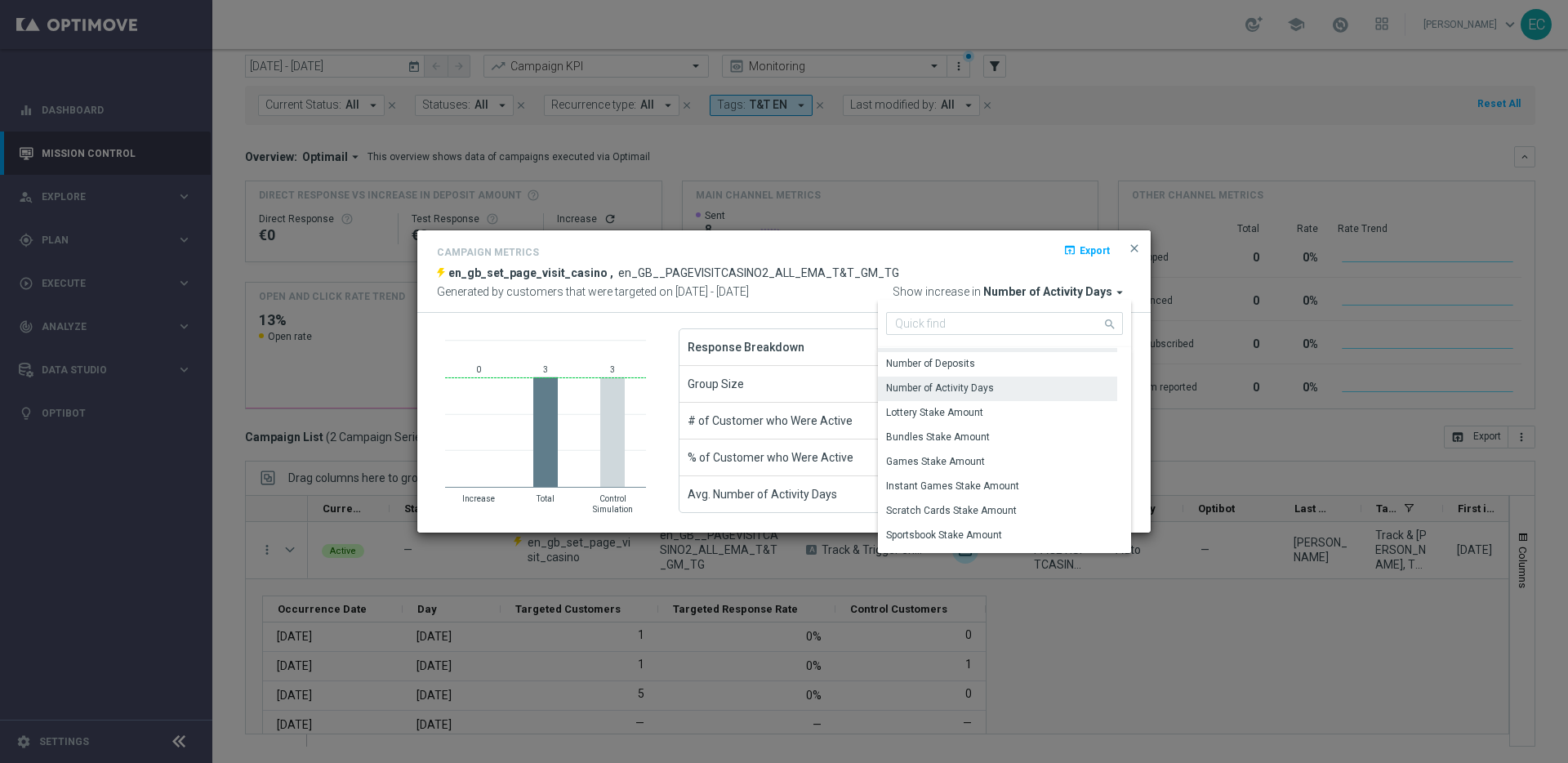
scroll to position [70, 0]
click at [999, 418] on div "Lottery Stake Amount" at bounding box center [997, 411] width 239 height 23
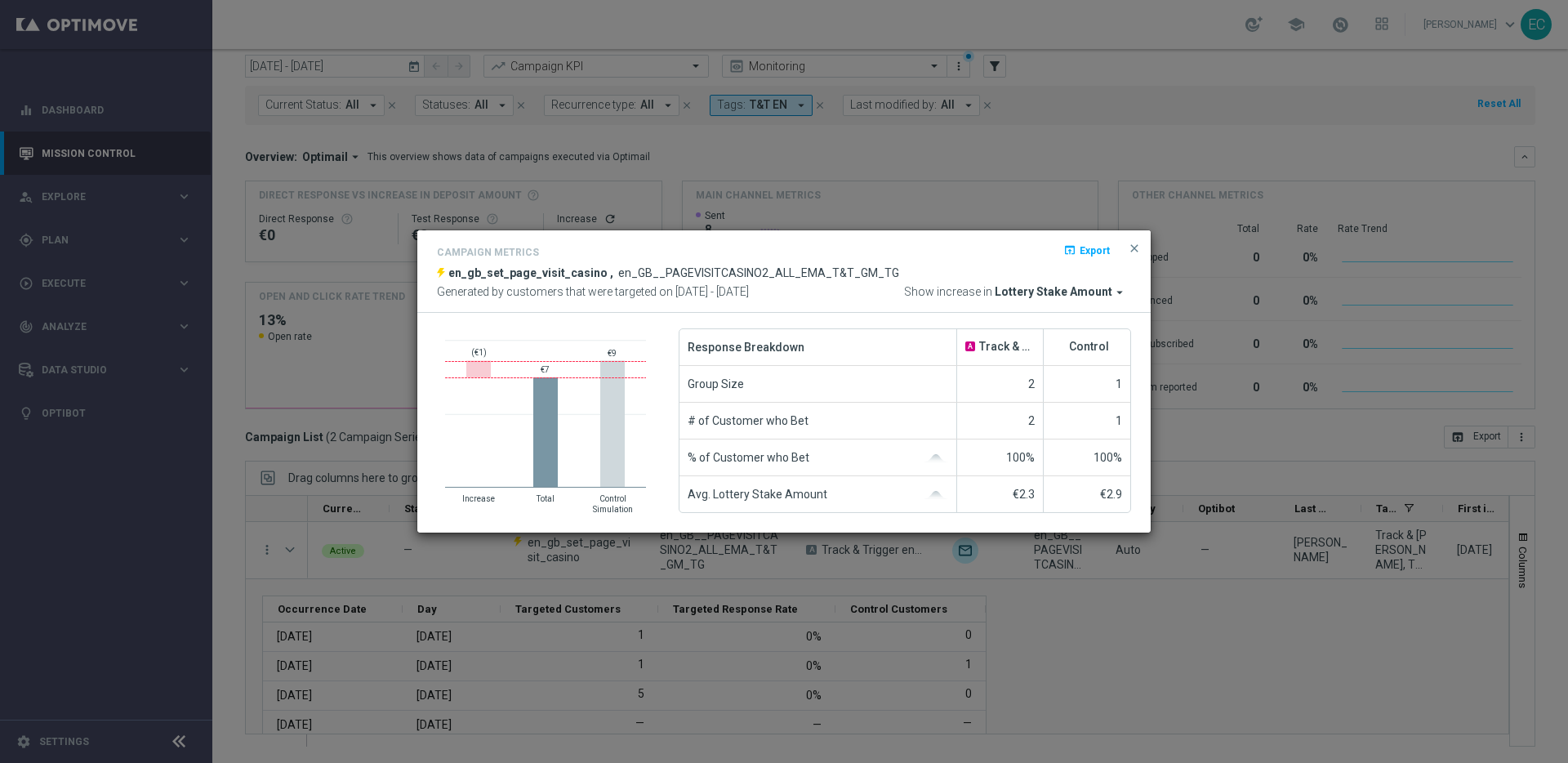
click at [543, 443] on rect at bounding box center [545, 432] width 24 height 110
click at [1067, 294] on span "Lottery Stake Amount" at bounding box center [1053, 293] width 117 height 15
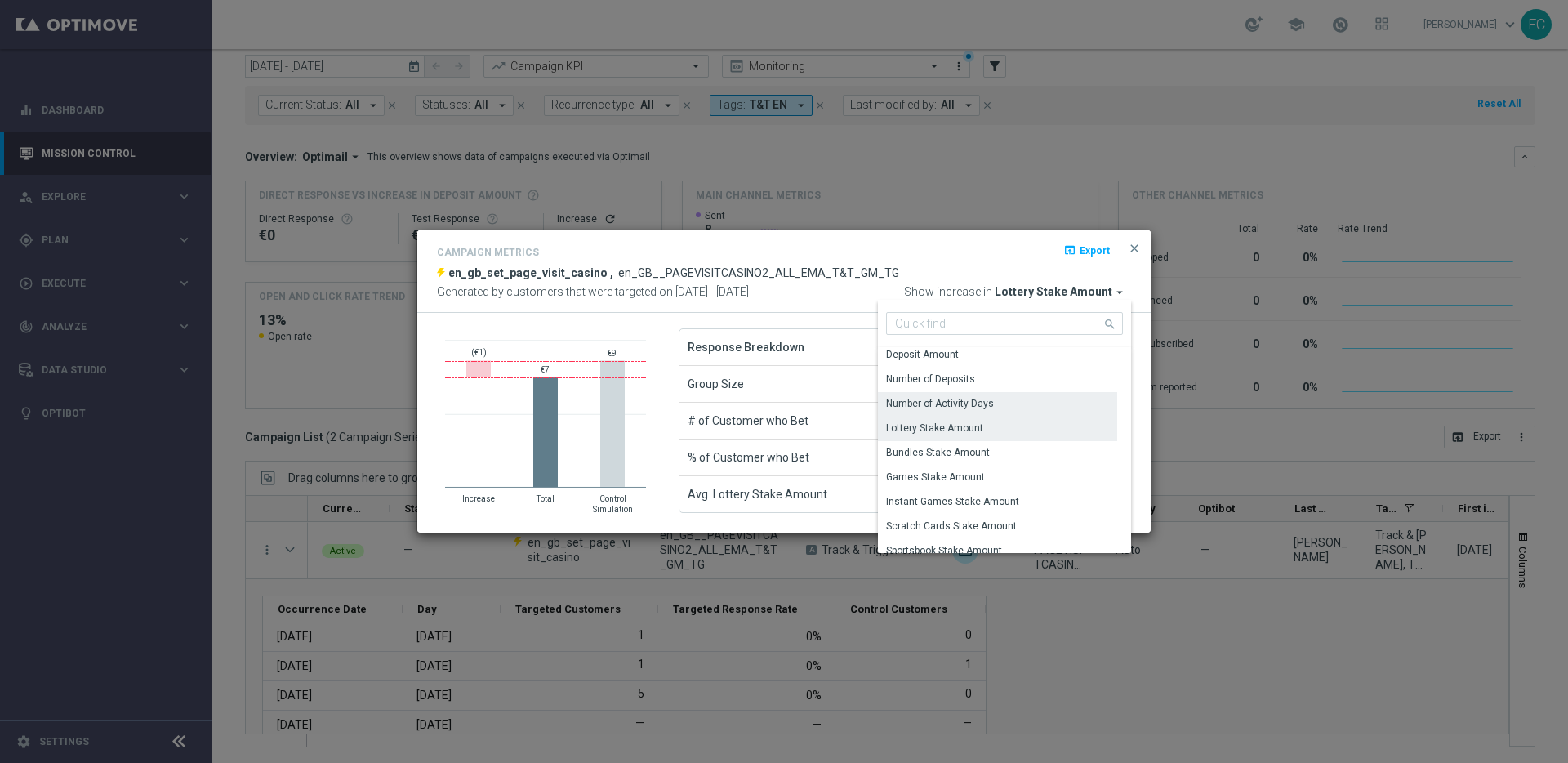
scroll to position [66, 0]
click at [1039, 440] on div "Bundles Stake Amount" at bounding box center [997, 440] width 239 height 24
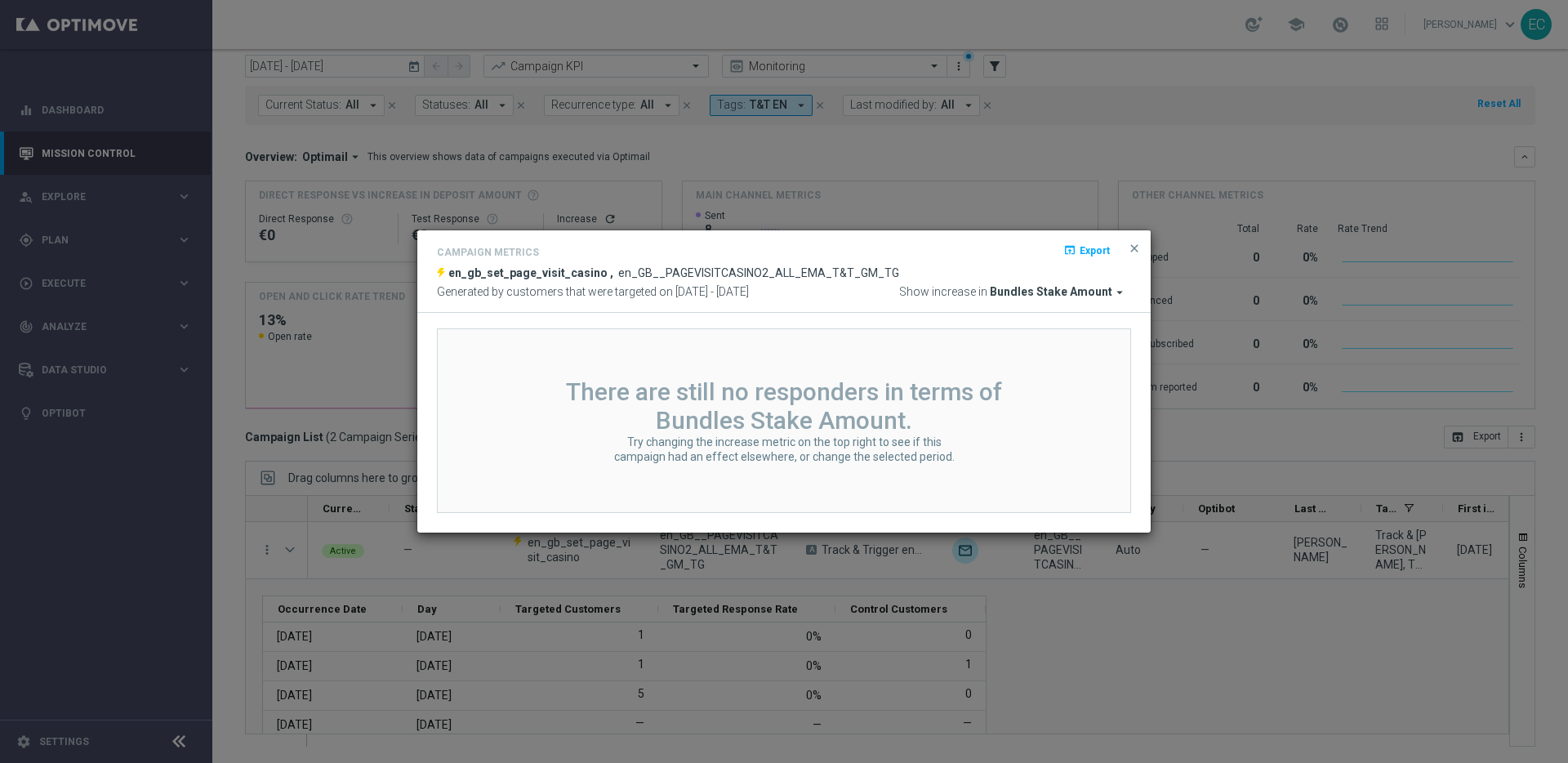
click at [1088, 290] on span "Bundles Stake Amount" at bounding box center [1051, 293] width 122 height 15
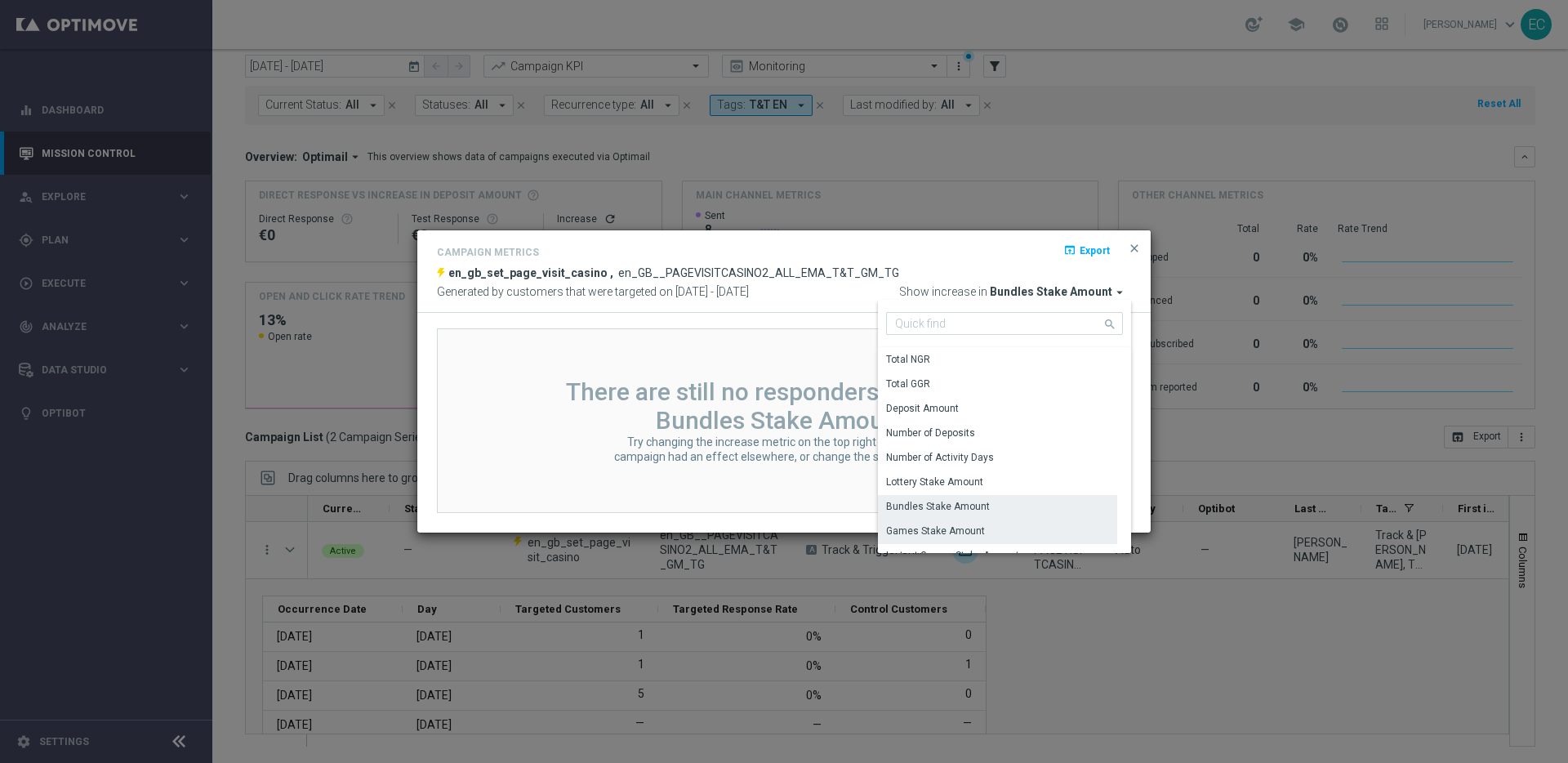
click at [1036, 526] on div "Games Stake Amount" at bounding box center [997, 530] width 239 height 23
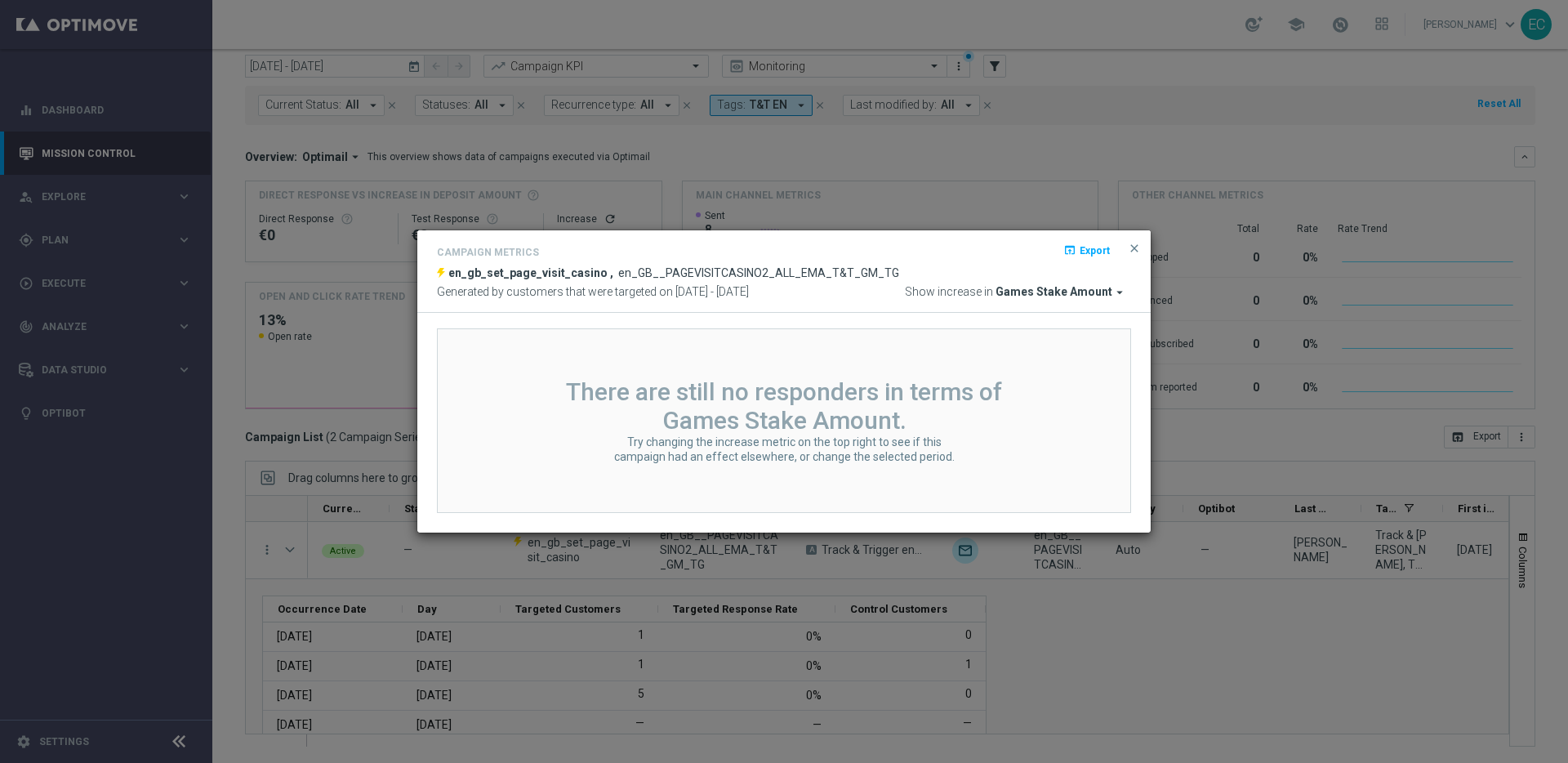
click at [1092, 289] on span "Games Stake Amount" at bounding box center [1053, 293] width 117 height 15
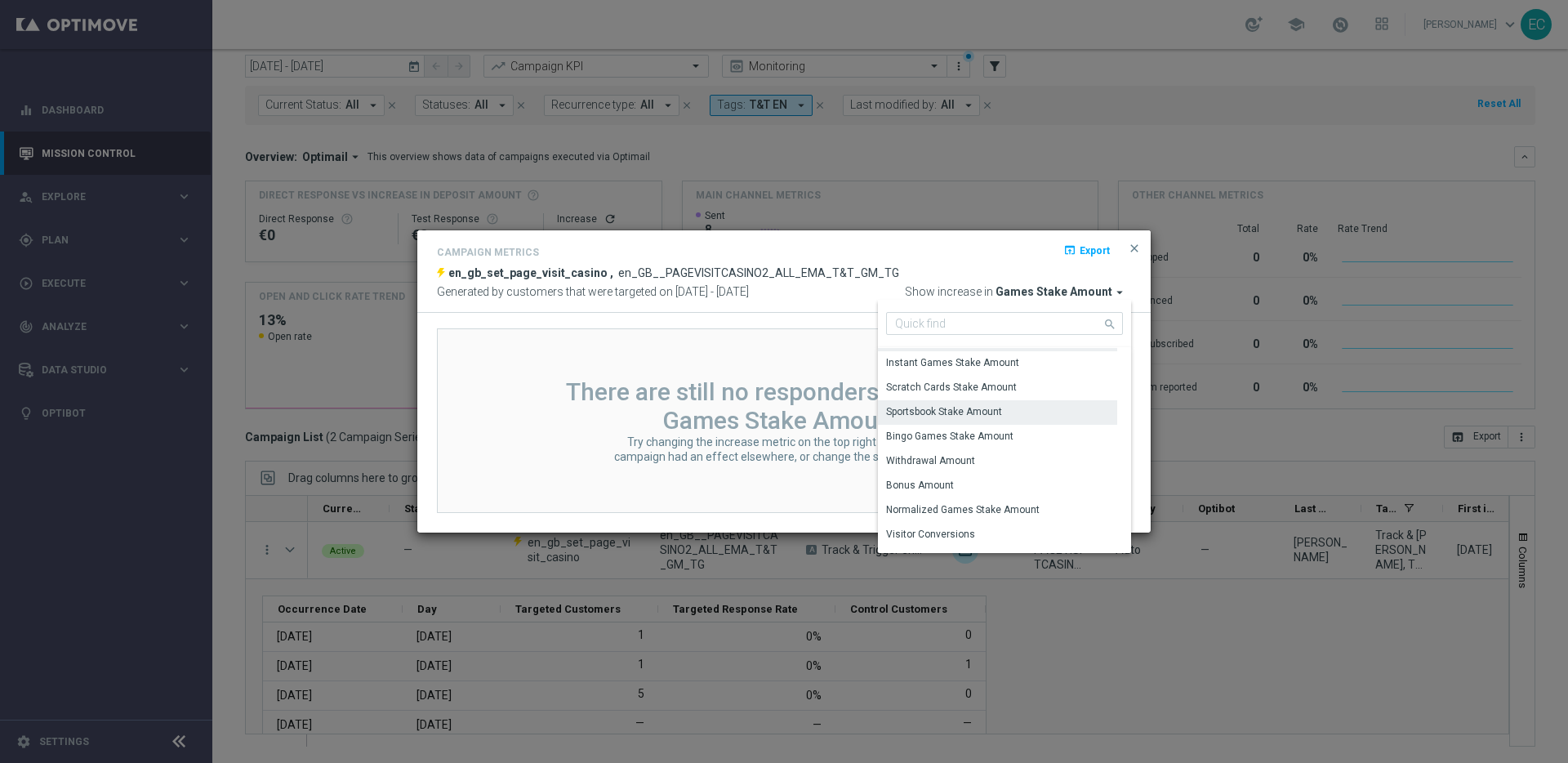
scroll to position [236, 0]
click at [1131, 252] on span "close" at bounding box center [1134, 248] width 13 height 13
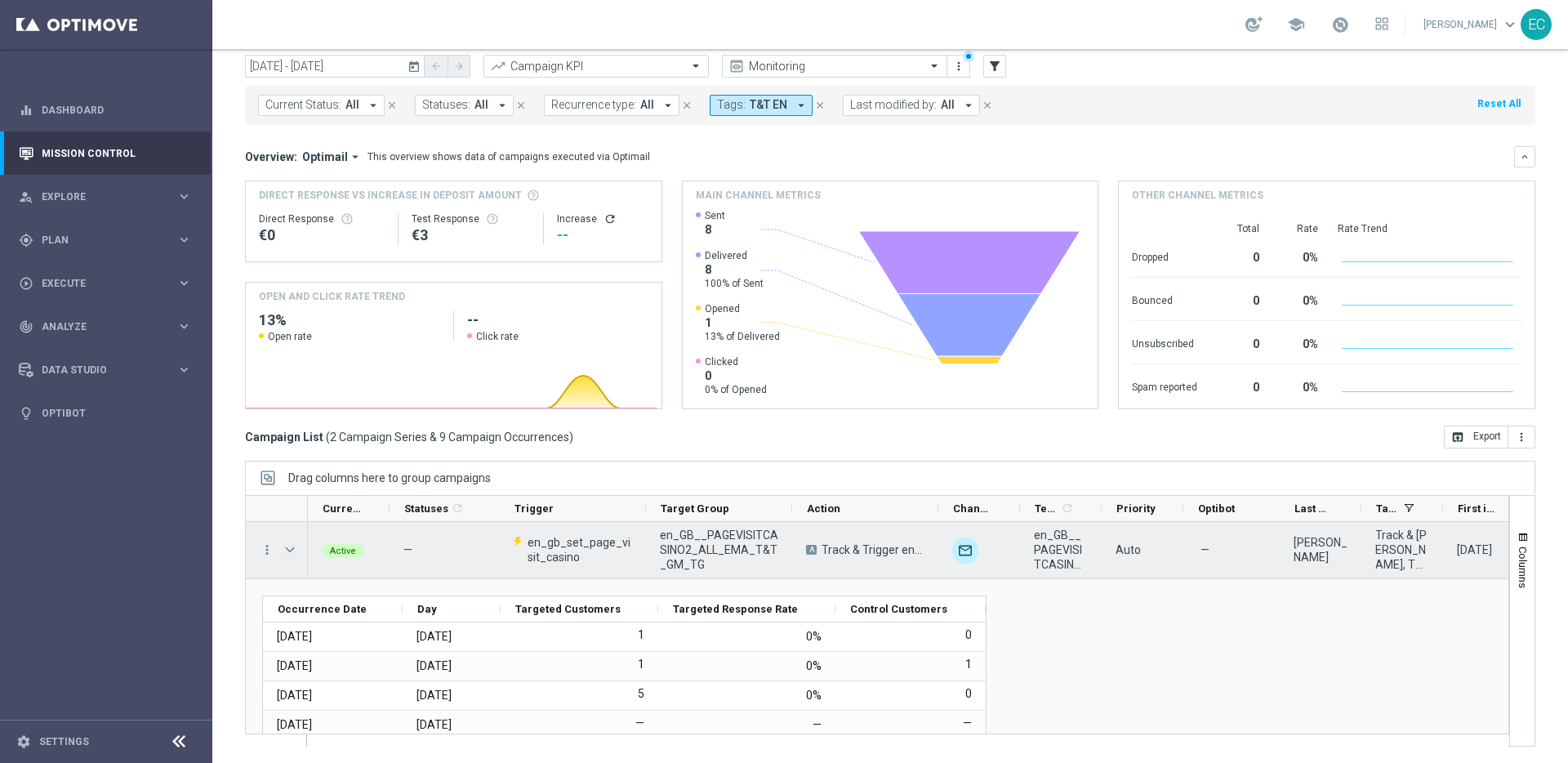
click at [290, 555] on span "Press SPACE to select this row." at bounding box center [290, 550] width 15 height 13
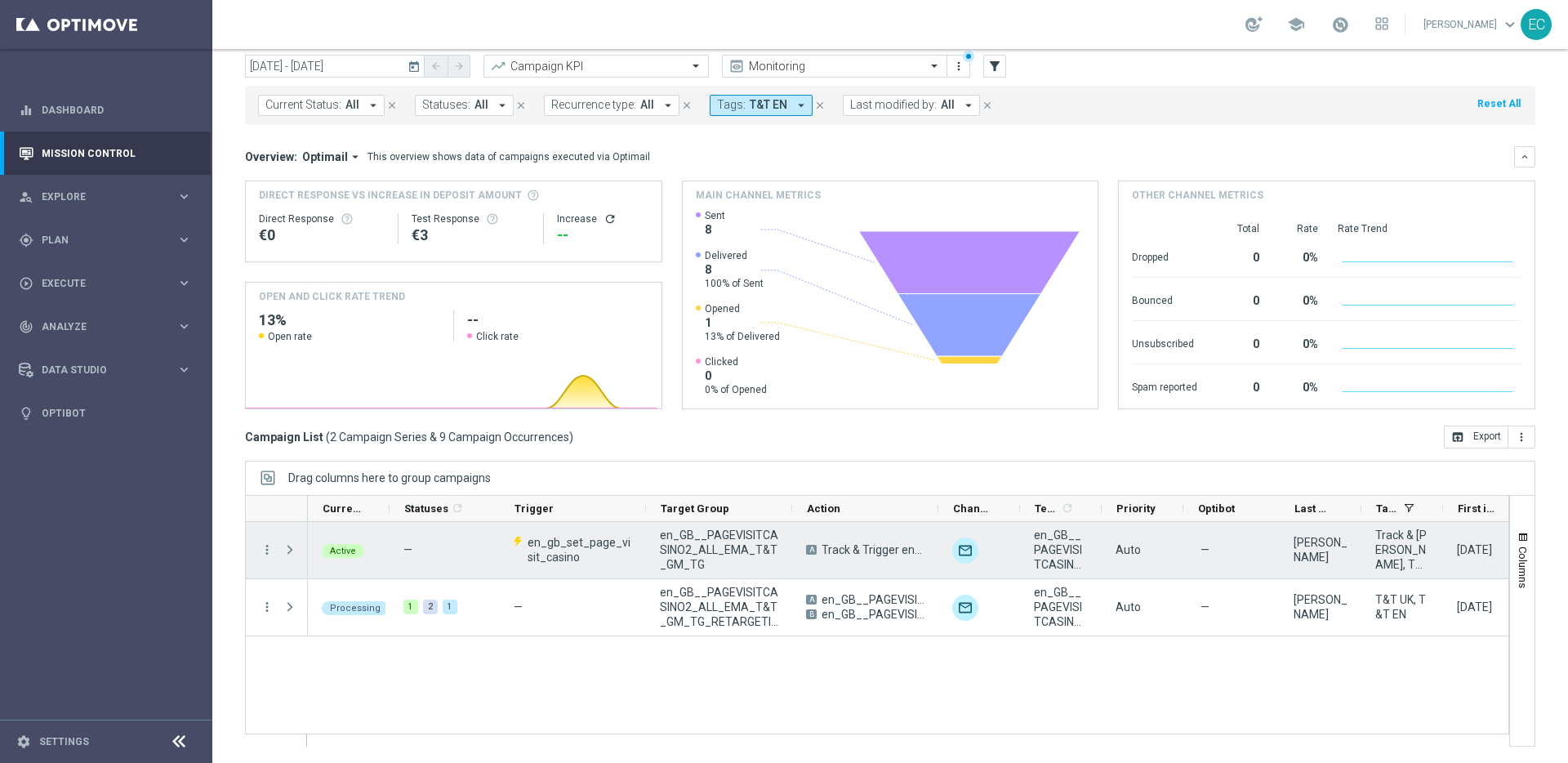
scroll to position [0, 0]
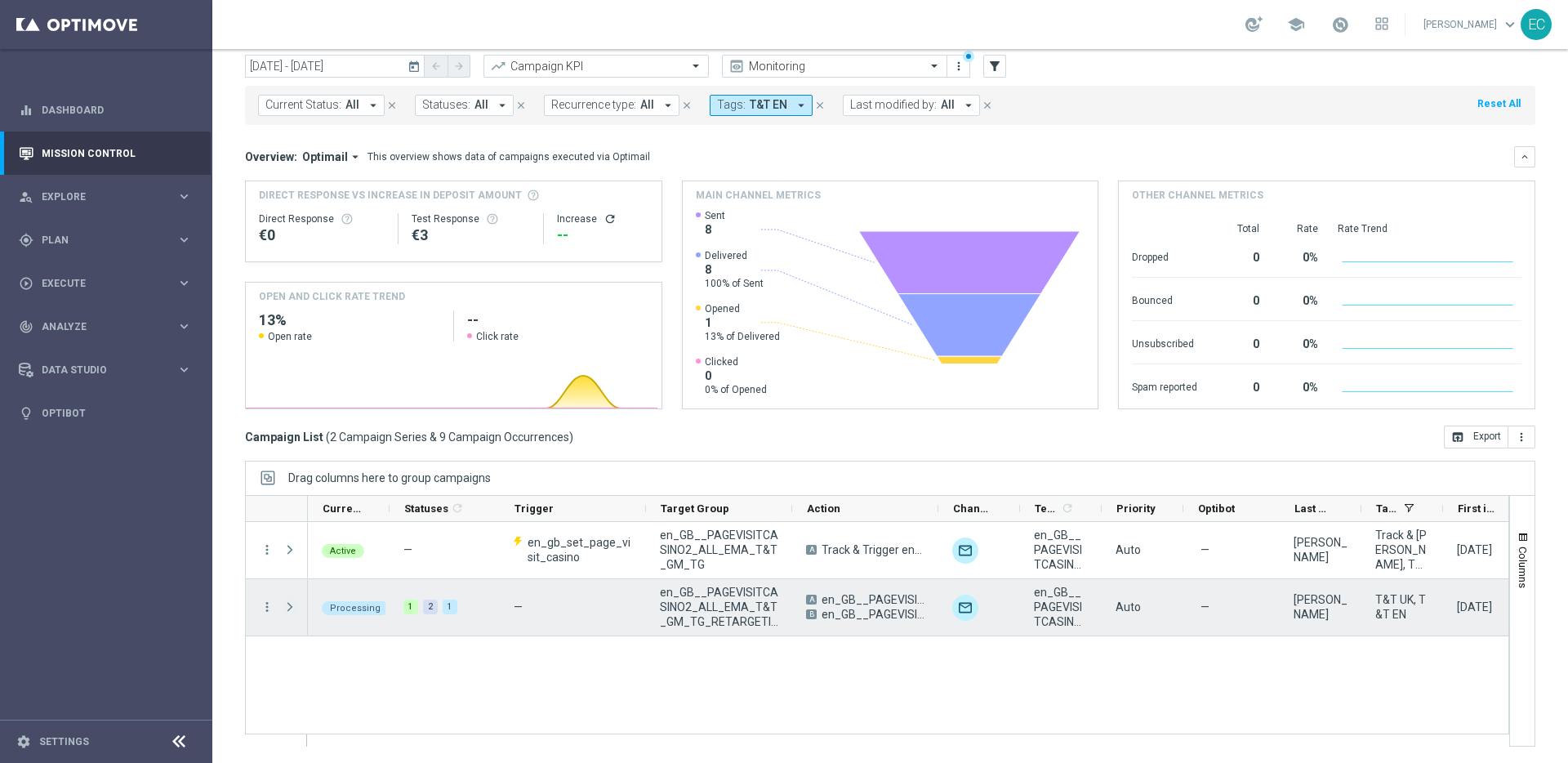
click at [285, 609] on span "Press SPACE to select this row." at bounding box center [290, 607] width 15 height 13
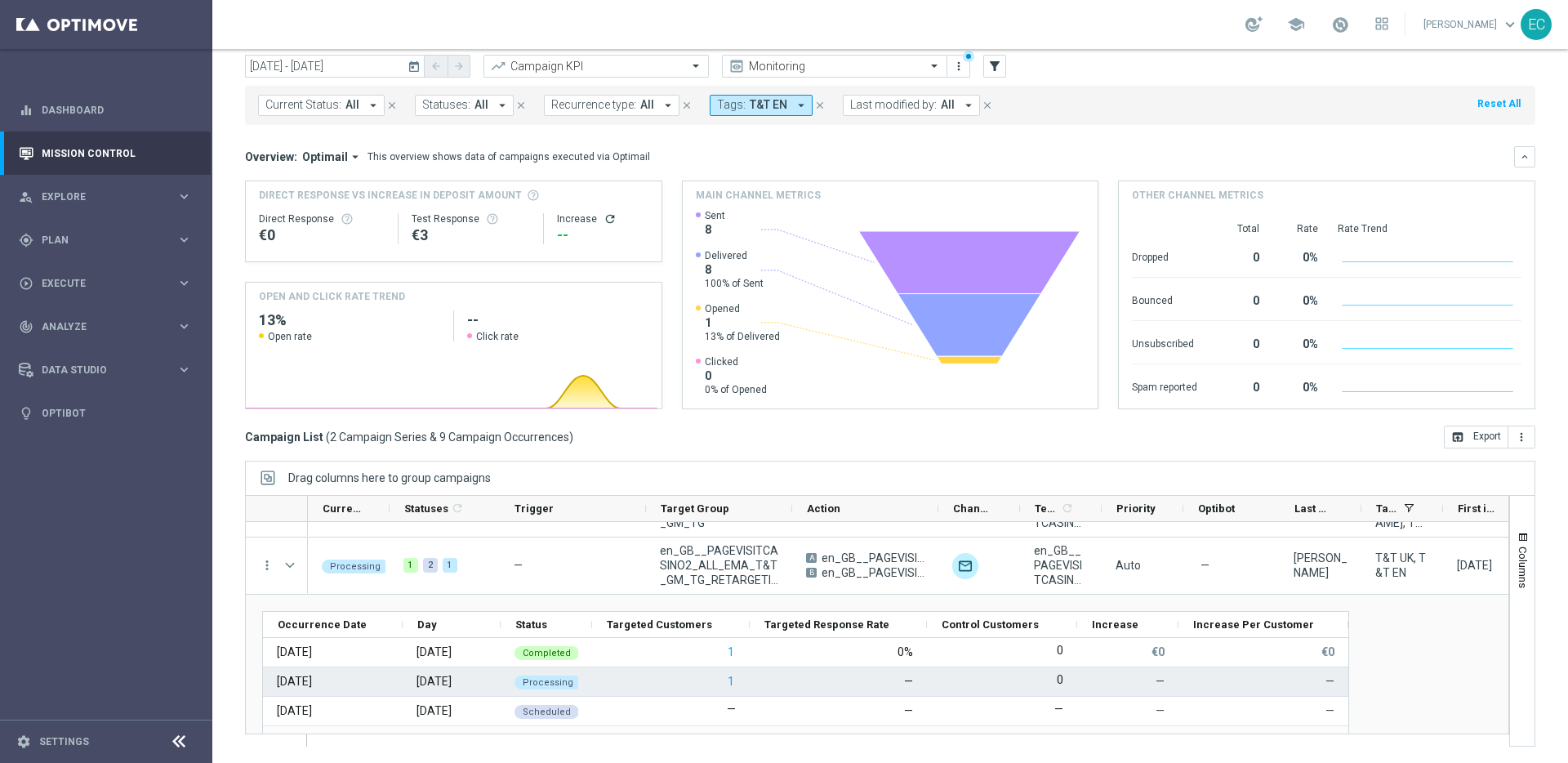
scroll to position [34, 0]
